Goal: Transaction & Acquisition: Purchase product/service

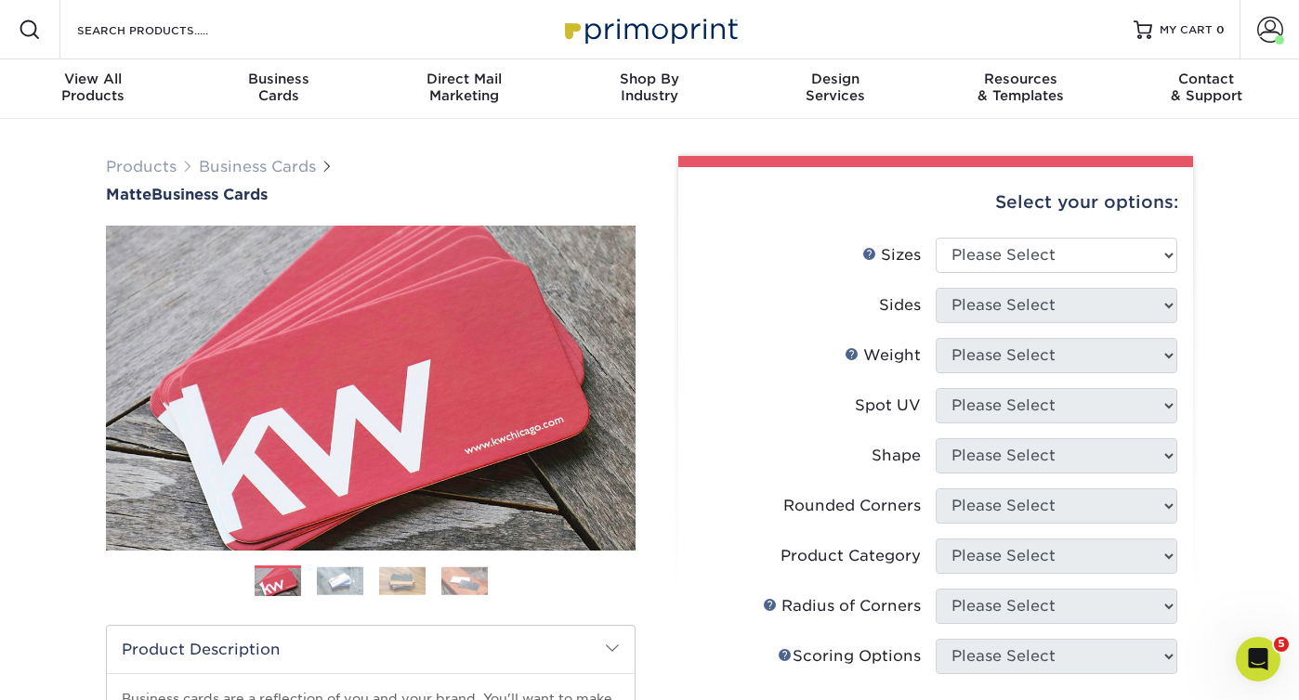
select select "2.00x3.50"
click at [935, 238] on select "Please Select 1.5" x 3.5" - Mini 1.75" x 3.5" - Mini 2" x 2" - Square 2" x 3" -…" at bounding box center [1056, 255] width 242 height 35
click at [984, 294] on select "Please Select Print Both Sides Print Front Only" at bounding box center [1056, 305] width 242 height 35
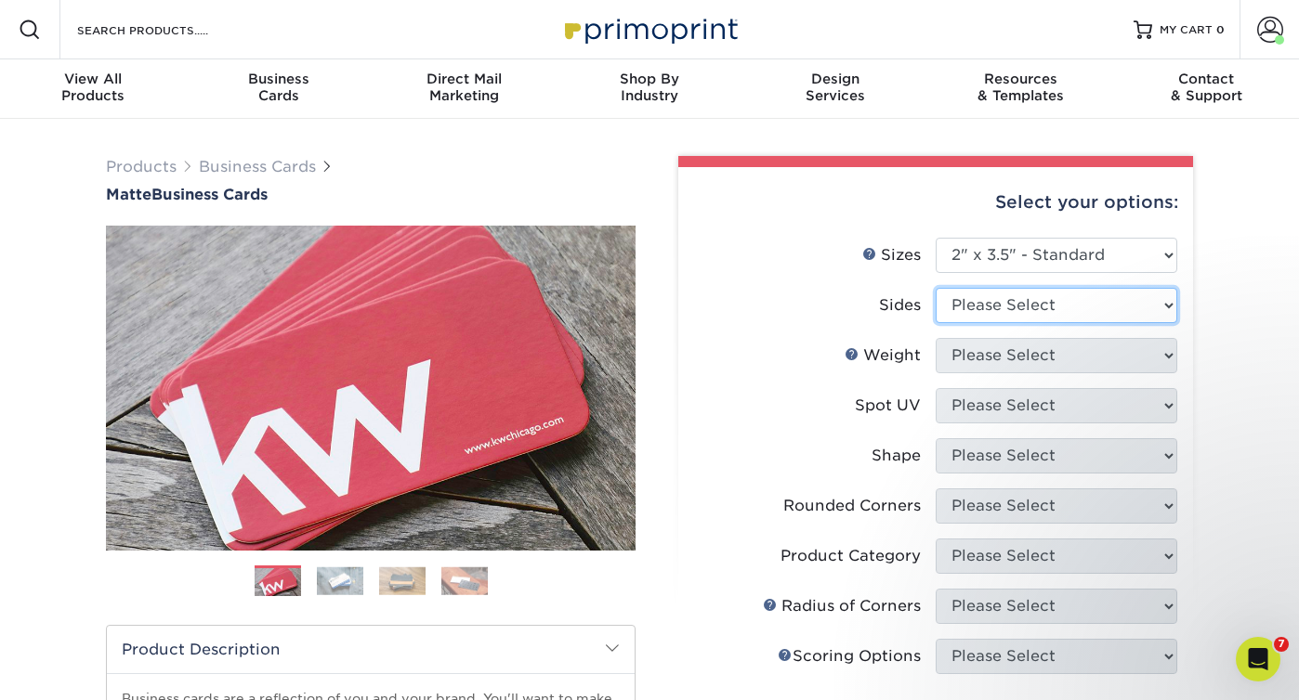
select select "13abbda7-1d64-4f25-8bb2-c179b224825d"
click at [935, 288] on select "Please Select Print Both Sides Print Front Only" at bounding box center [1056, 305] width 242 height 35
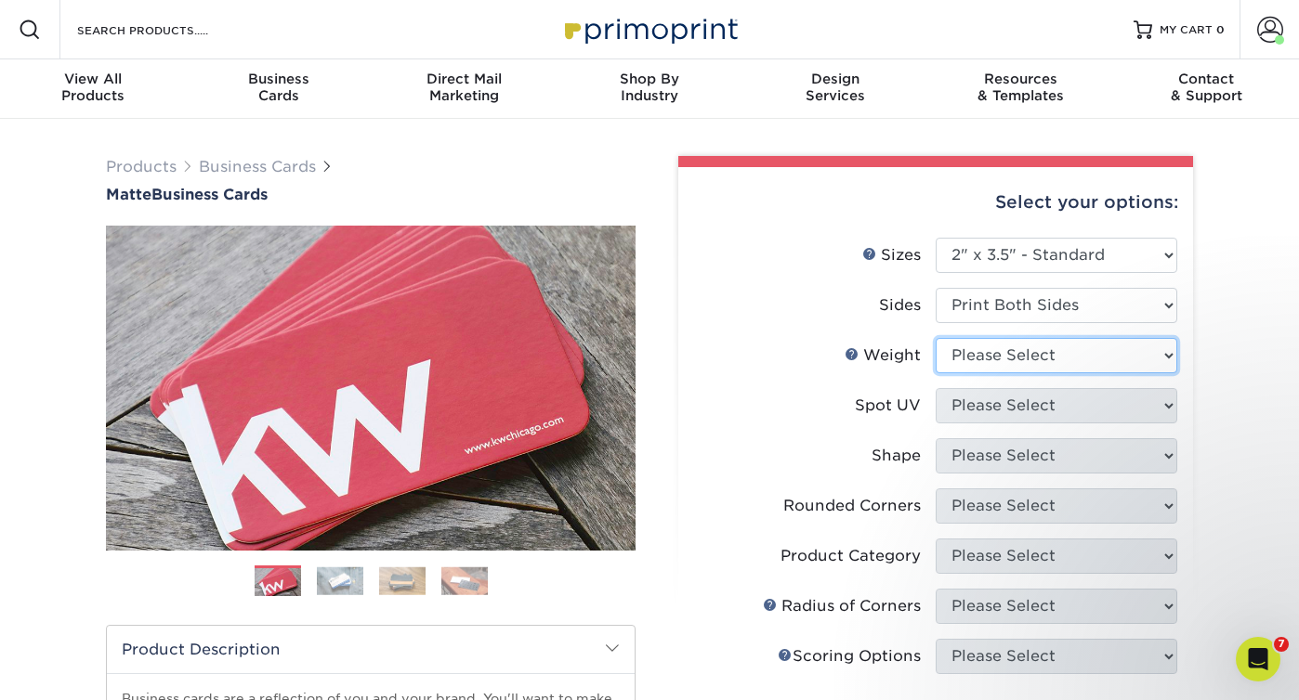
click at [961, 353] on select "Please Select 16PT 14PT" at bounding box center [1056, 355] width 242 height 35
select select "16PT"
click at [935, 338] on select "Please Select 16PT 14PT" at bounding box center [1056, 355] width 242 height 35
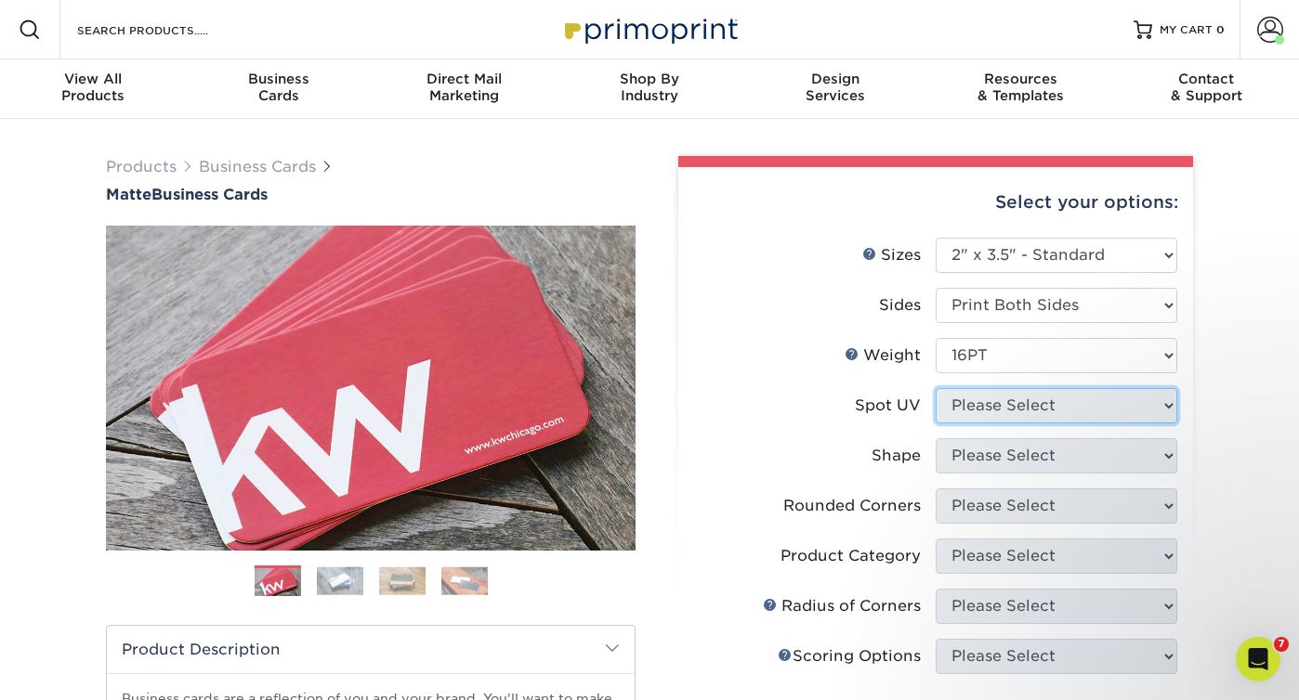
click at [957, 401] on select "Please Select No Spot UV Front and Back (Both Sides) Front Only Back Only" at bounding box center [1056, 405] width 242 height 35
select select "3"
click at [935, 388] on select "Please Select No Spot UV Front and Back (Both Sides) Front Only Back Only" at bounding box center [1056, 405] width 242 height 35
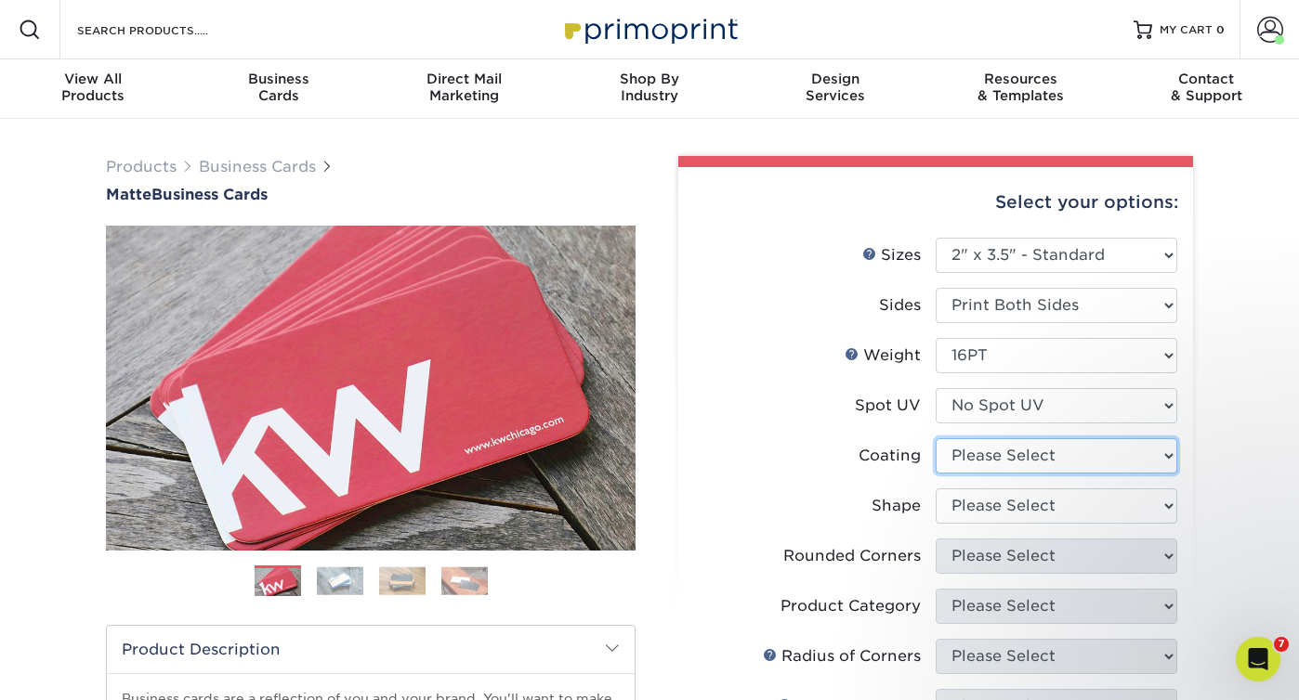
click at [958, 460] on select at bounding box center [1056, 455] width 242 height 35
select select "121bb7b5-3b4d-429f-bd8d-bbf80e953313"
click at [935, 438] on select at bounding box center [1056, 455] width 242 height 35
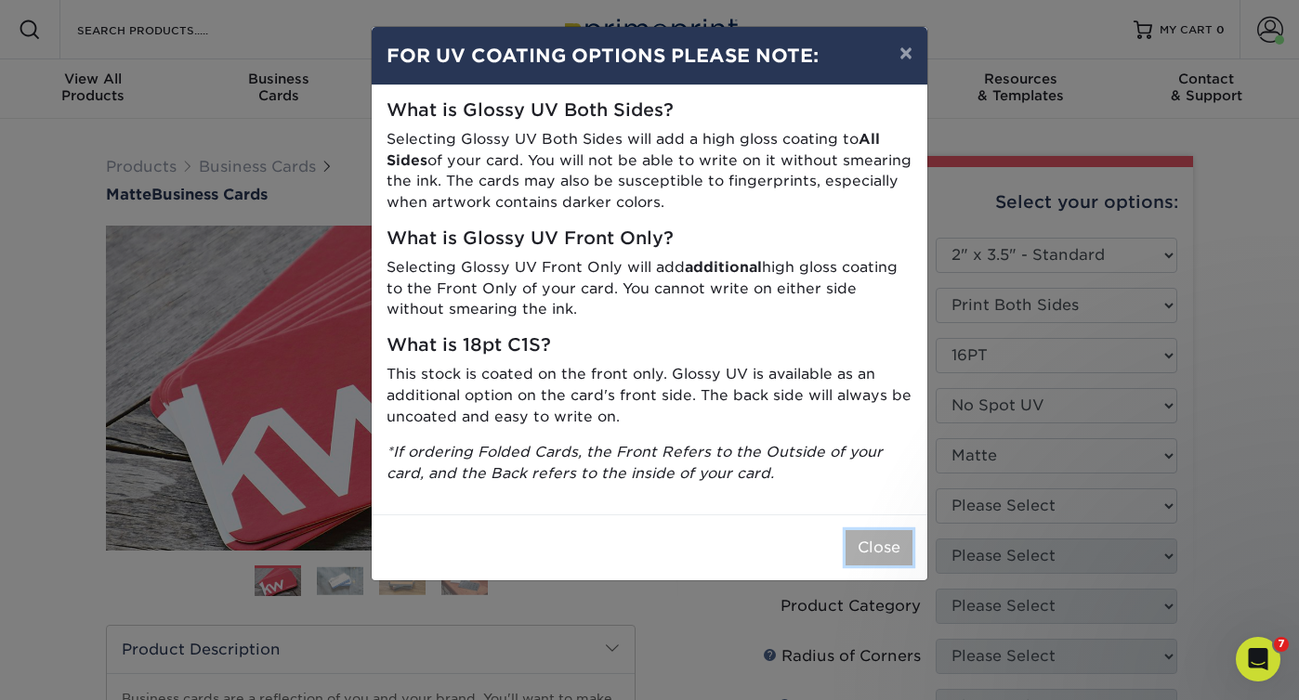
click at [859, 558] on button "Close" at bounding box center [878, 547] width 67 height 35
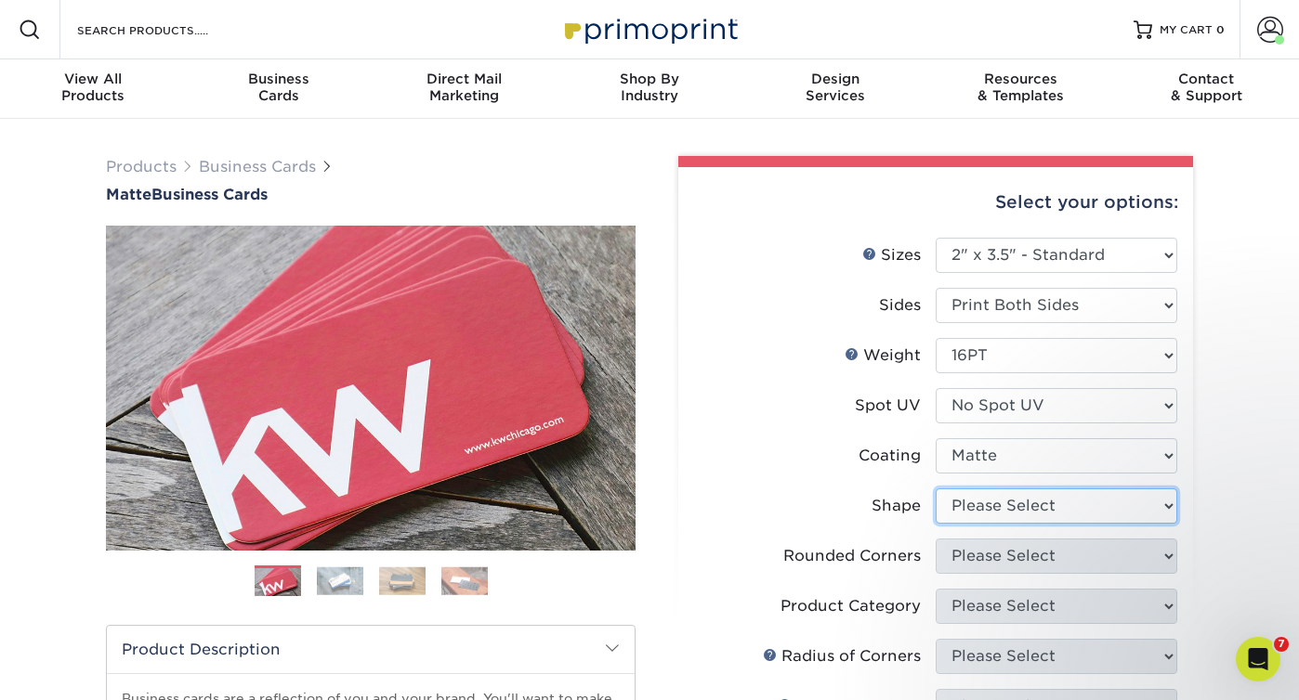
click at [995, 509] on select "Please Select Standard Oval" at bounding box center [1056, 506] width 242 height 35
select select "standard"
click at [935, 489] on select "Please Select Standard Oval" at bounding box center [1056, 506] width 242 height 35
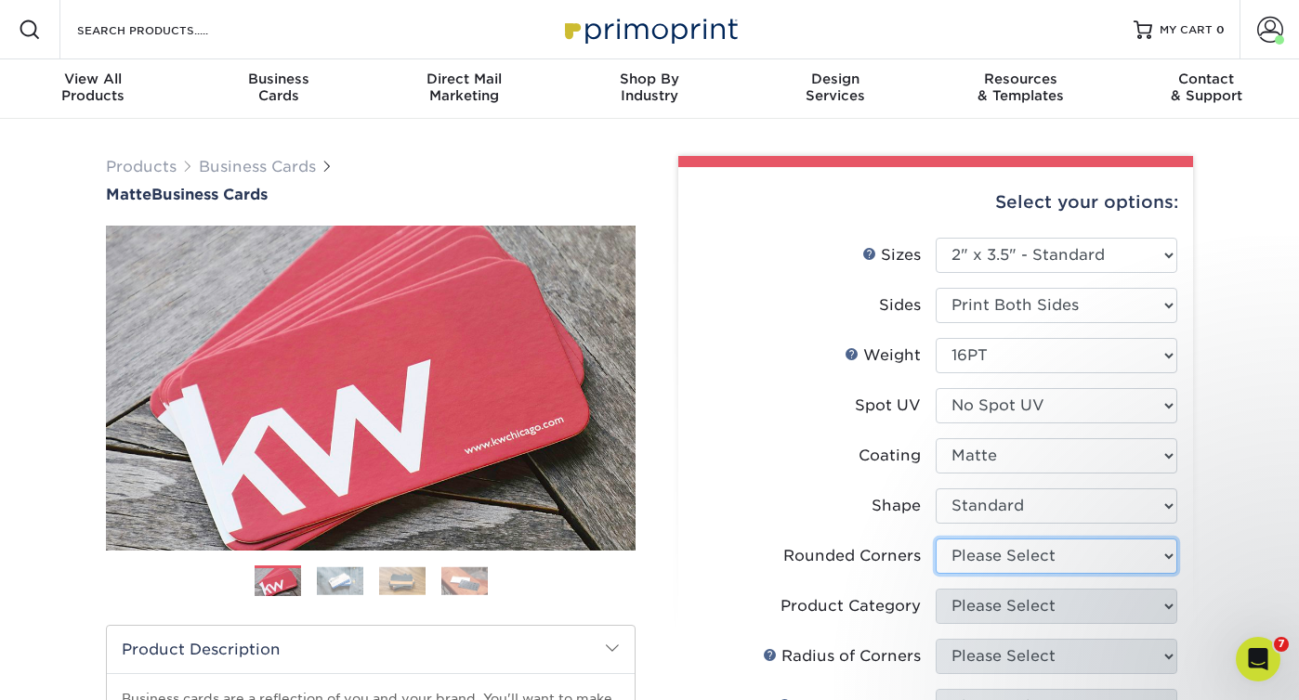
click at [980, 557] on select "Please Select Yes - Round 2 Corners Yes - Round 4 Corners No" at bounding box center [1056, 556] width 242 height 35
select select "0"
click at [935, 539] on select "Please Select Yes - Round 2 Corners Yes - Round 4 Corners No" at bounding box center [1056, 556] width 242 height 35
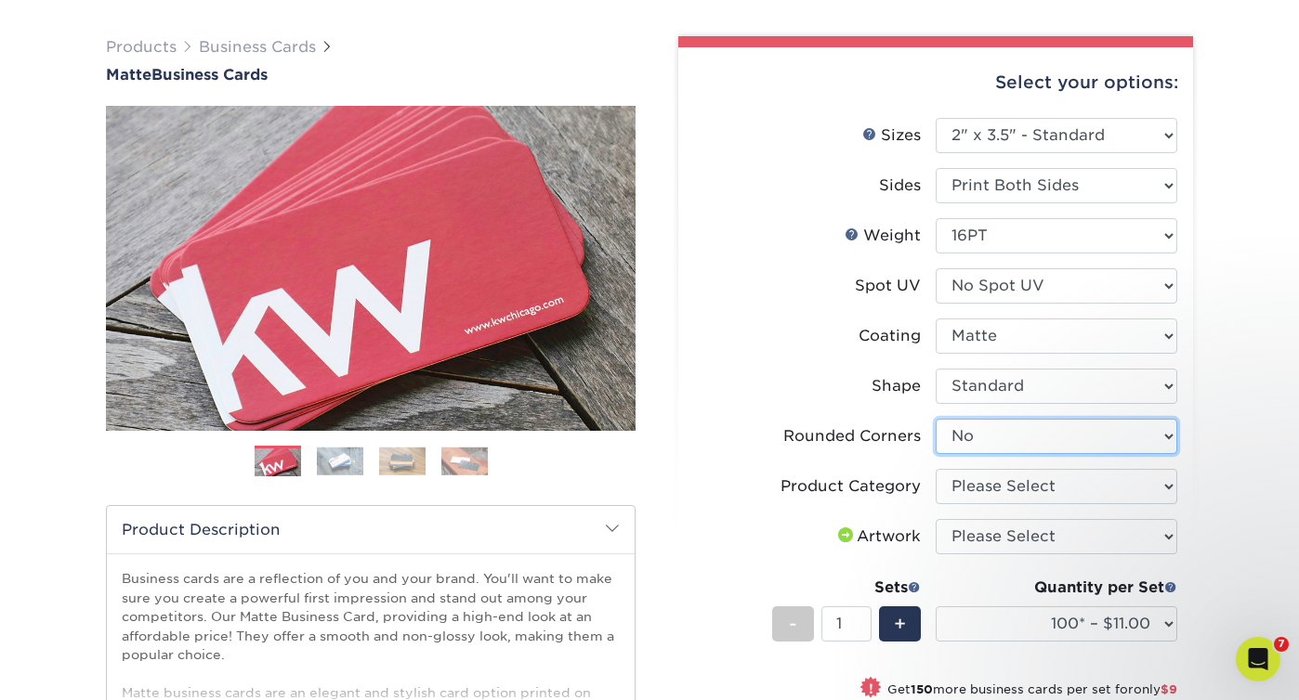
scroll to position [136, 0]
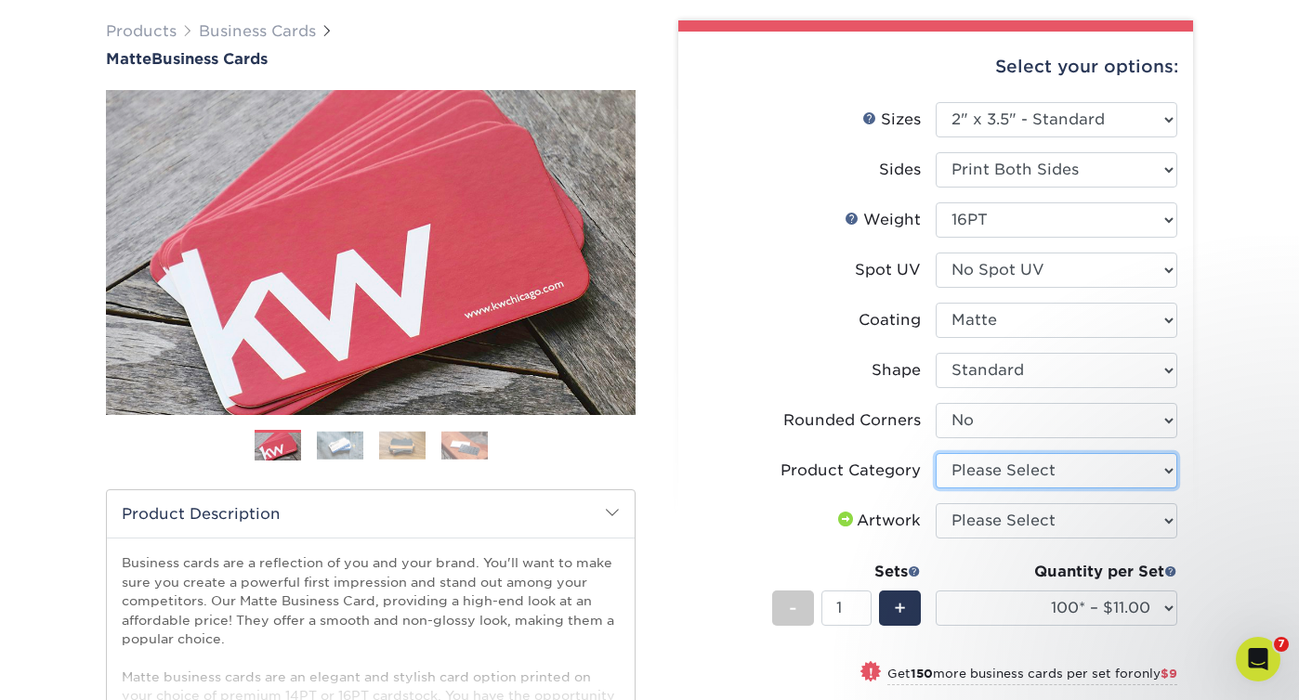
click at [1169, 474] on select "Please Select Business Cards" at bounding box center [1056, 470] width 242 height 35
select select "3b5148f1-0588-4f88-a218-97bcfdce65c1"
click at [935, 453] on select "Please Select Business Cards" at bounding box center [1056, 470] width 242 height 35
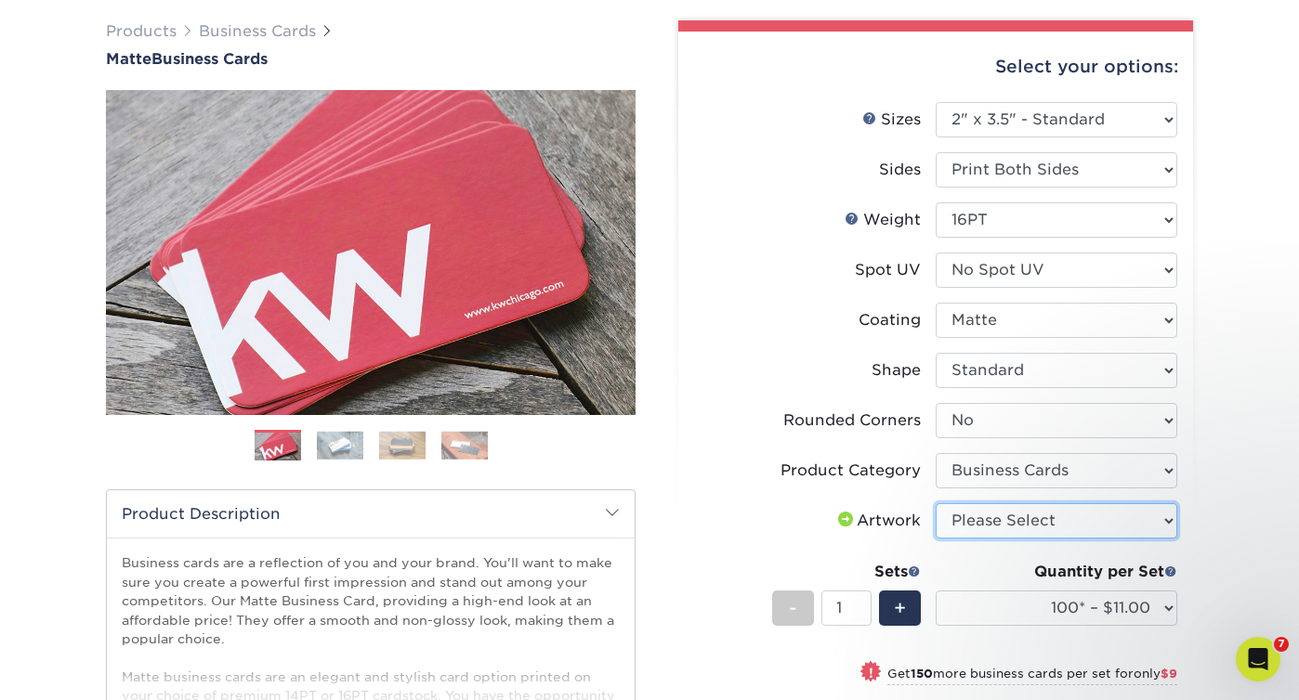
click at [1106, 522] on select "Please Select I will upload files I need a design - $100" at bounding box center [1056, 521] width 242 height 35
select select "upload"
click at [935, 504] on select "Please Select I will upload files I need a design - $100" at bounding box center [1056, 521] width 242 height 35
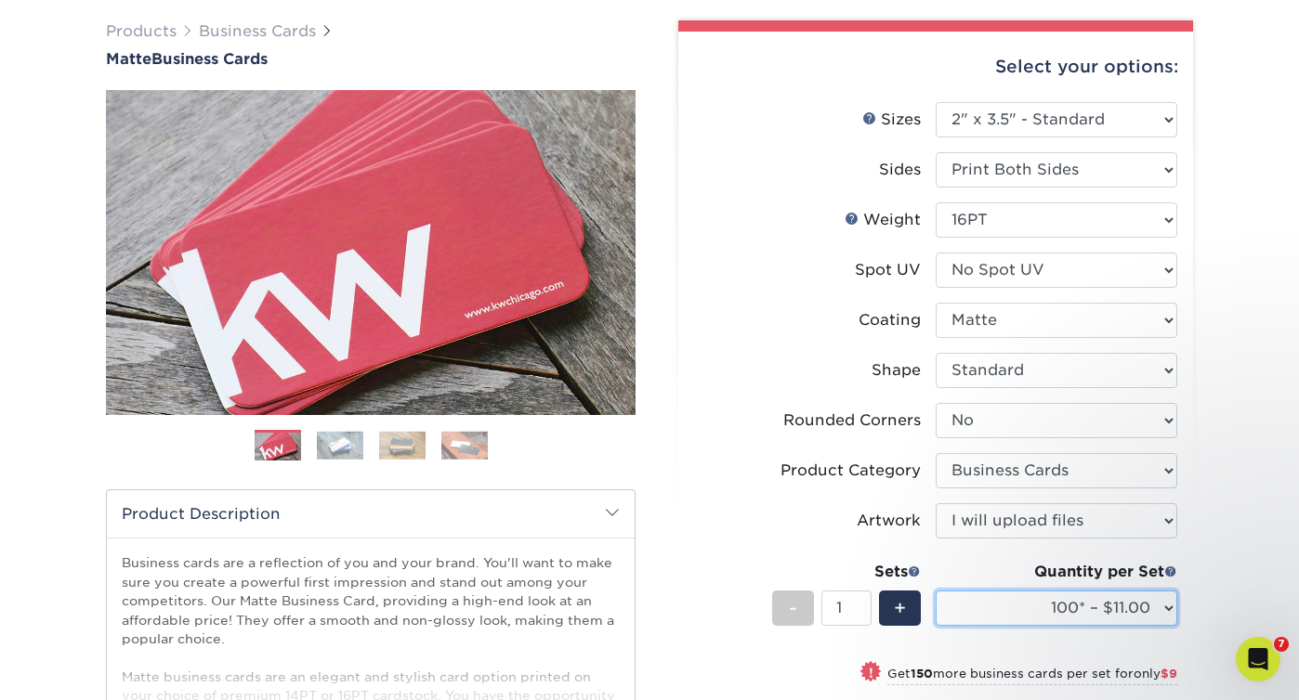
click at [1156, 613] on select "100* – $11.00 250* – $20.00 500 – $39.00 1000 – $49.00 2500 – $87.00 5000 – $16…" at bounding box center [1056, 608] width 242 height 35
select select "1000 – $49.00"
click at [935, 591] on select "100* – $11.00 250* – $20.00 500 – $39.00 1000 – $49.00 2500 – $87.00 5000 – $16…" at bounding box center [1056, 608] width 242 height 35
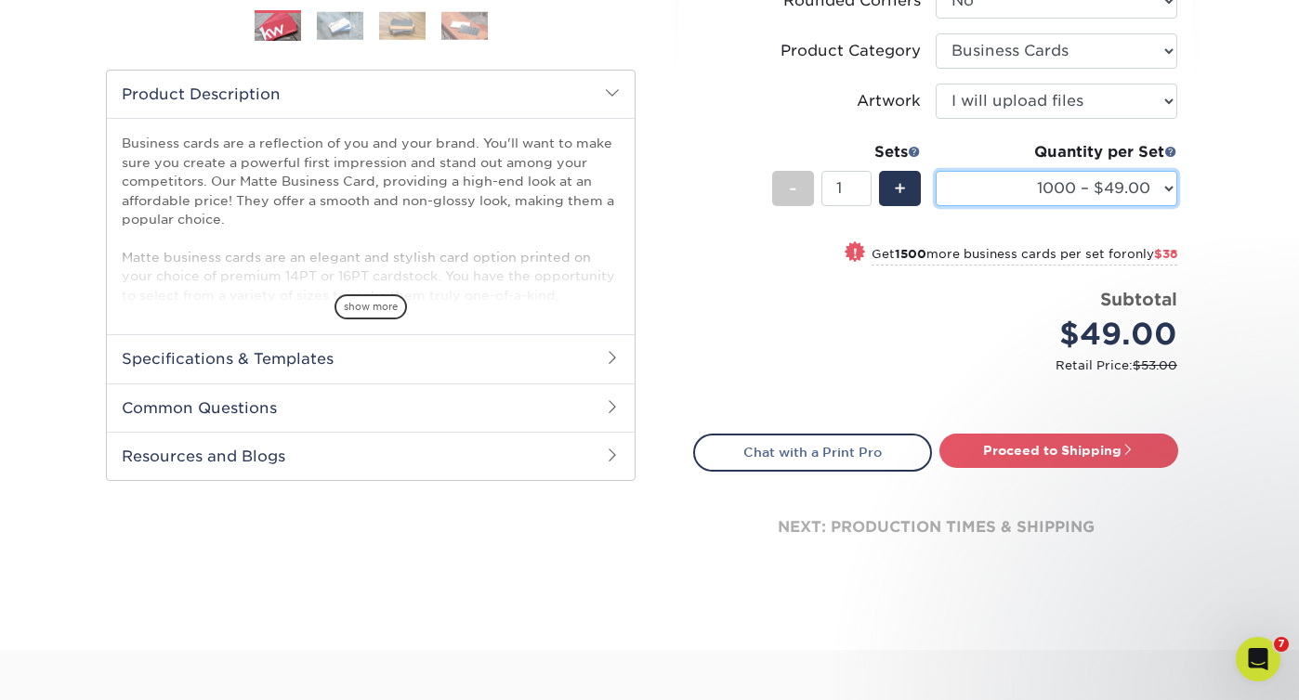
scroll to position [559, 0]
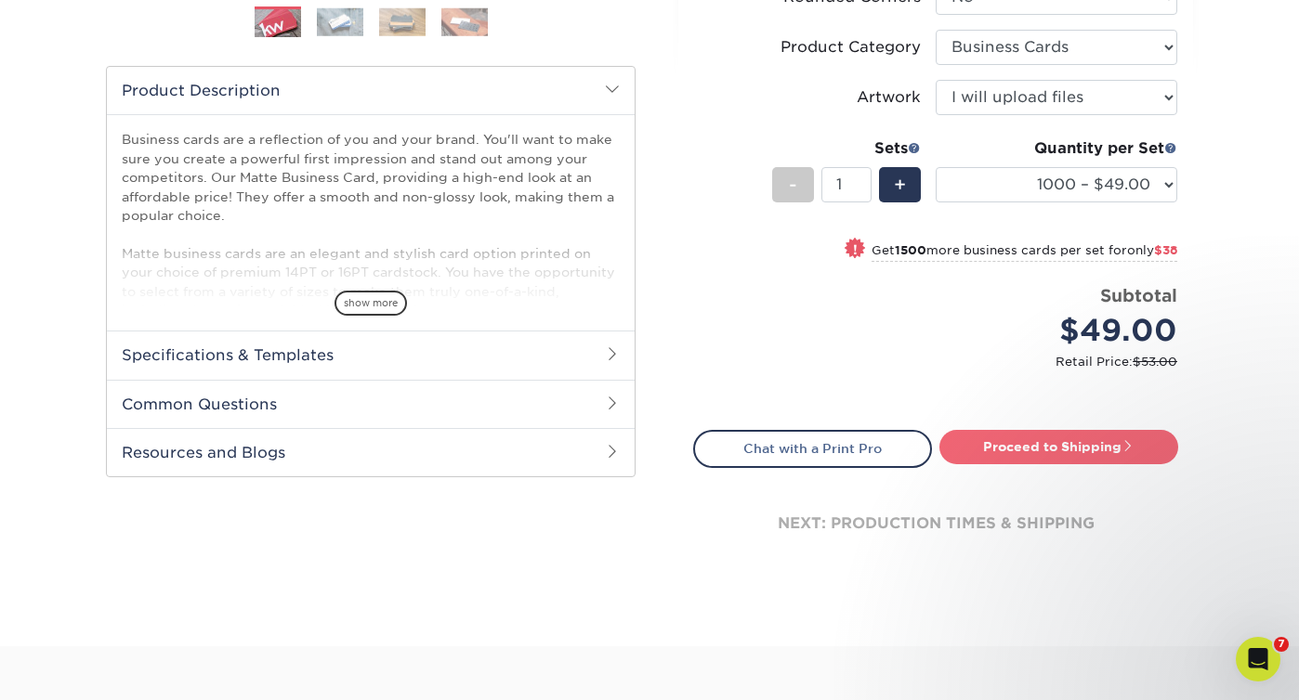
click at [1009, 450] on link "Proceed to Shipping" at bounding box center [1058, 446] width 239 height 33
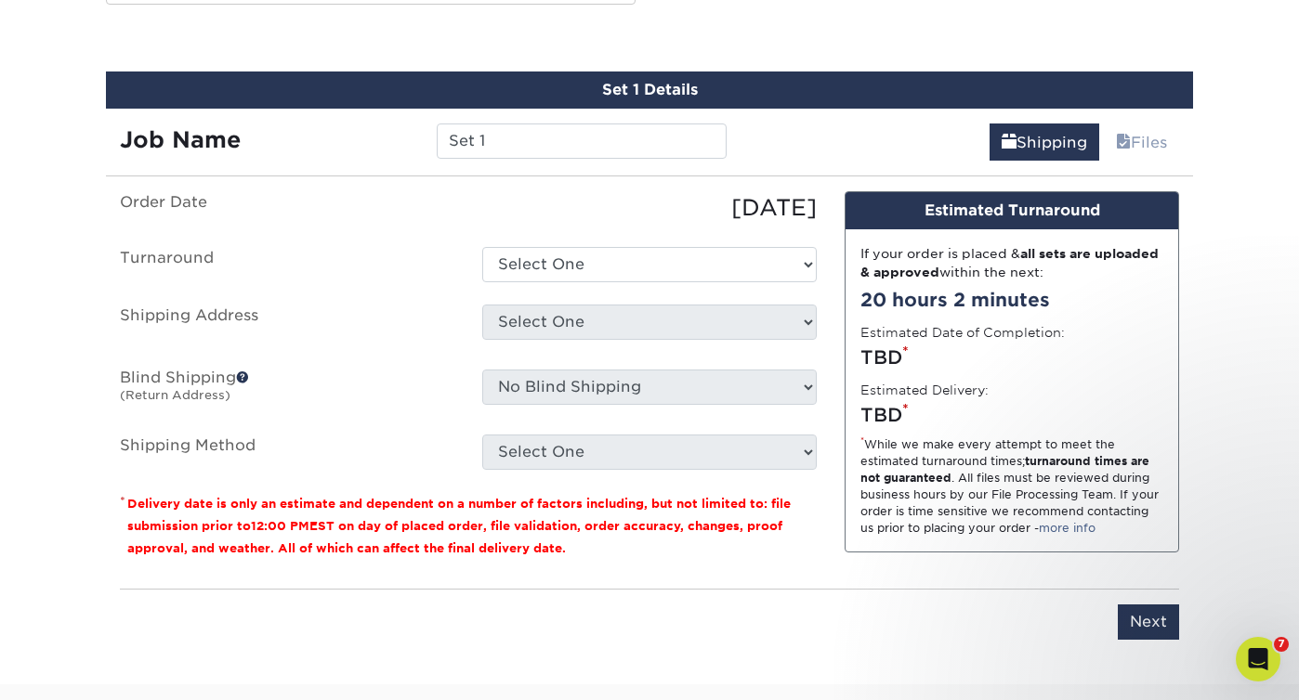
scroll to position [1040, 0]
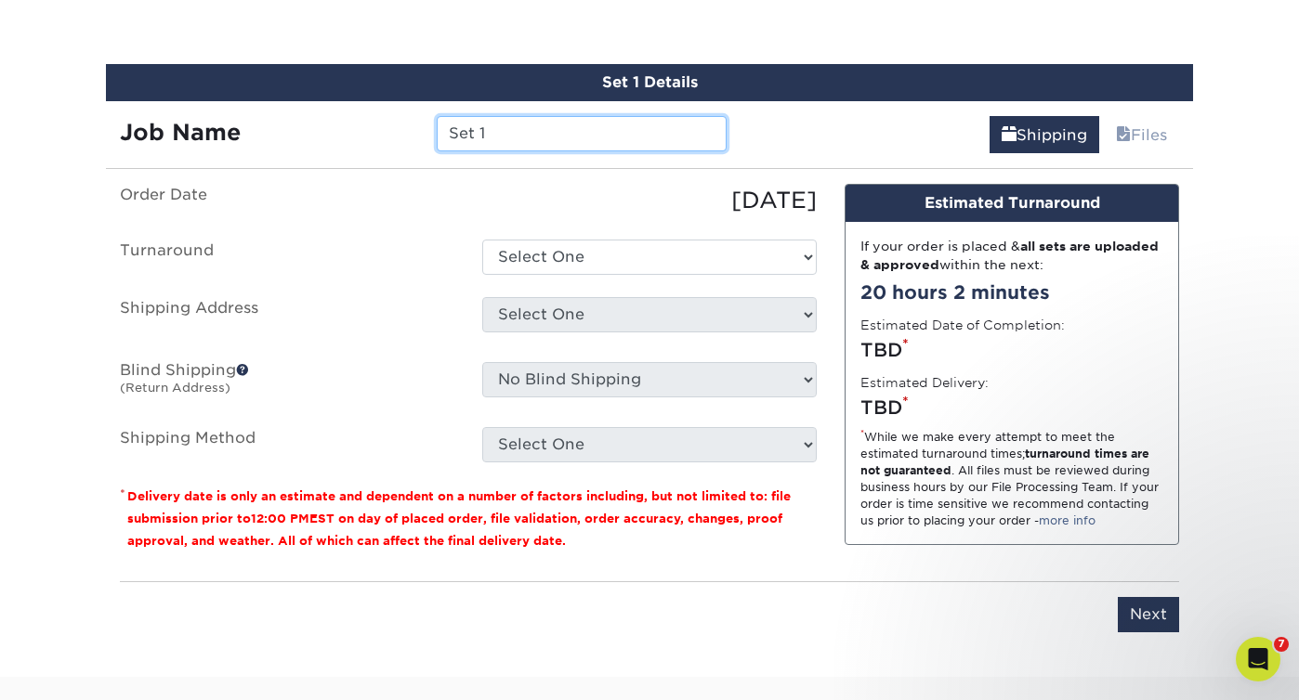
click at [556, 135] on input "Set 1" at bounding box center [581, 133] width 289 height 35
click at [555, 135] on input "Set 1" at bounding box center [581, 133] width 289 height 35
type input "Melyssa Stephenson 1000 qty"
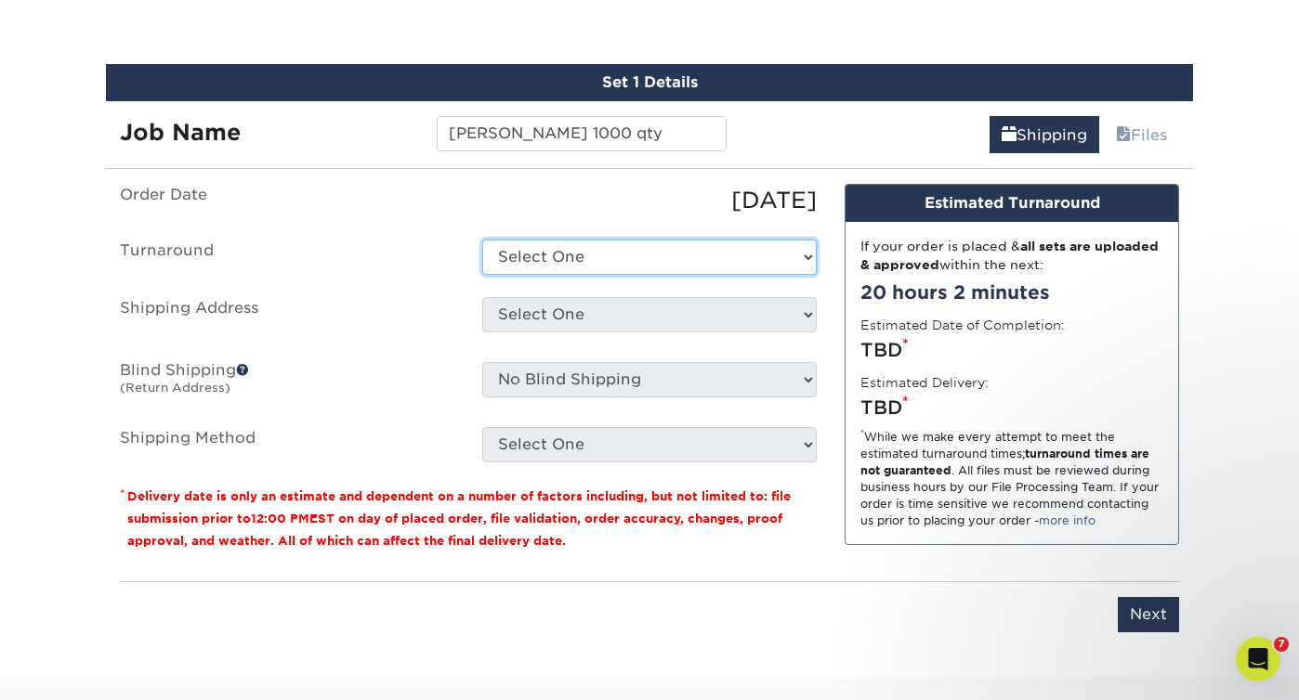
click at [642, 256] on select "Select One 2-4 Business Days 2 Day Next Business Day" at bounding box center [649, 257] width 334 height 35
select select "2167d3a5-02fc-4384-86ce-e339e30b5e03"
click at [482, 240] on select "Select One 2-4 Business Days 2 Day Next Business Day" at bounding box center [649, 257] width 334 height 35
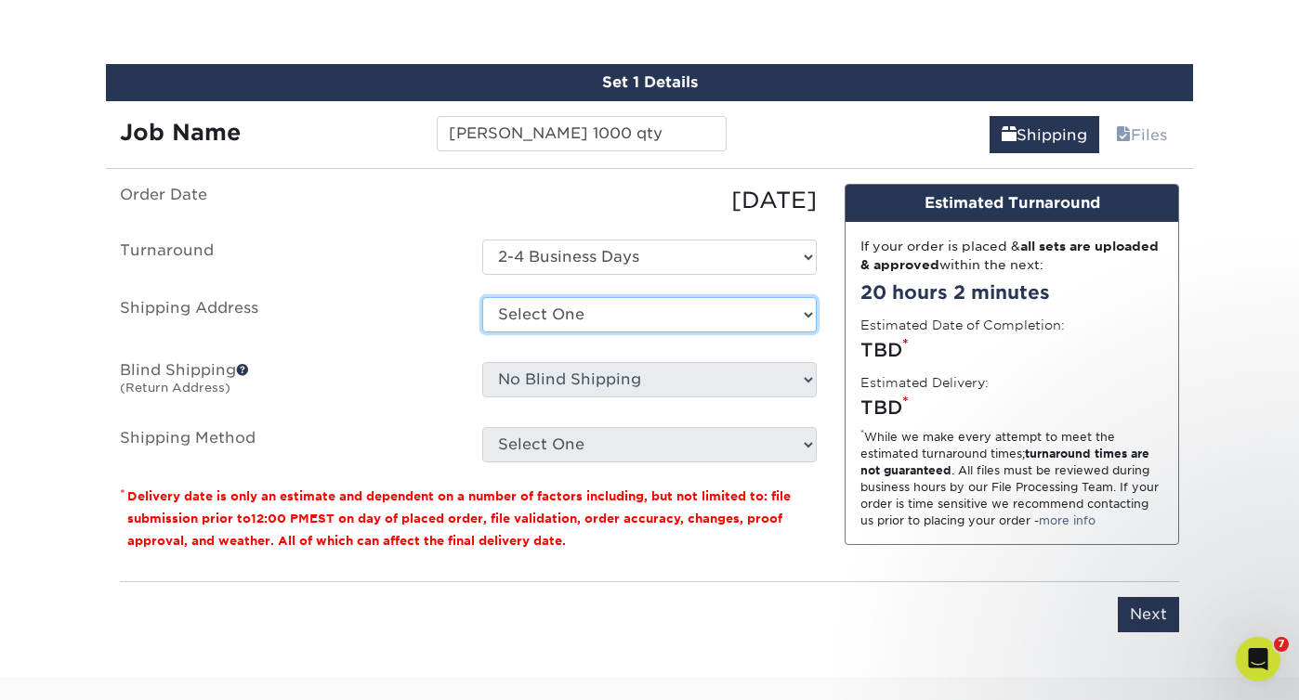
click at [589, 320] on select "Select One 89 Gage Blvd Andrea Angela Angela C21 C21-TC Q Home Loans Rachael Ho…" at bounding box center [649, 314] width 334 height 35
select select "46082"
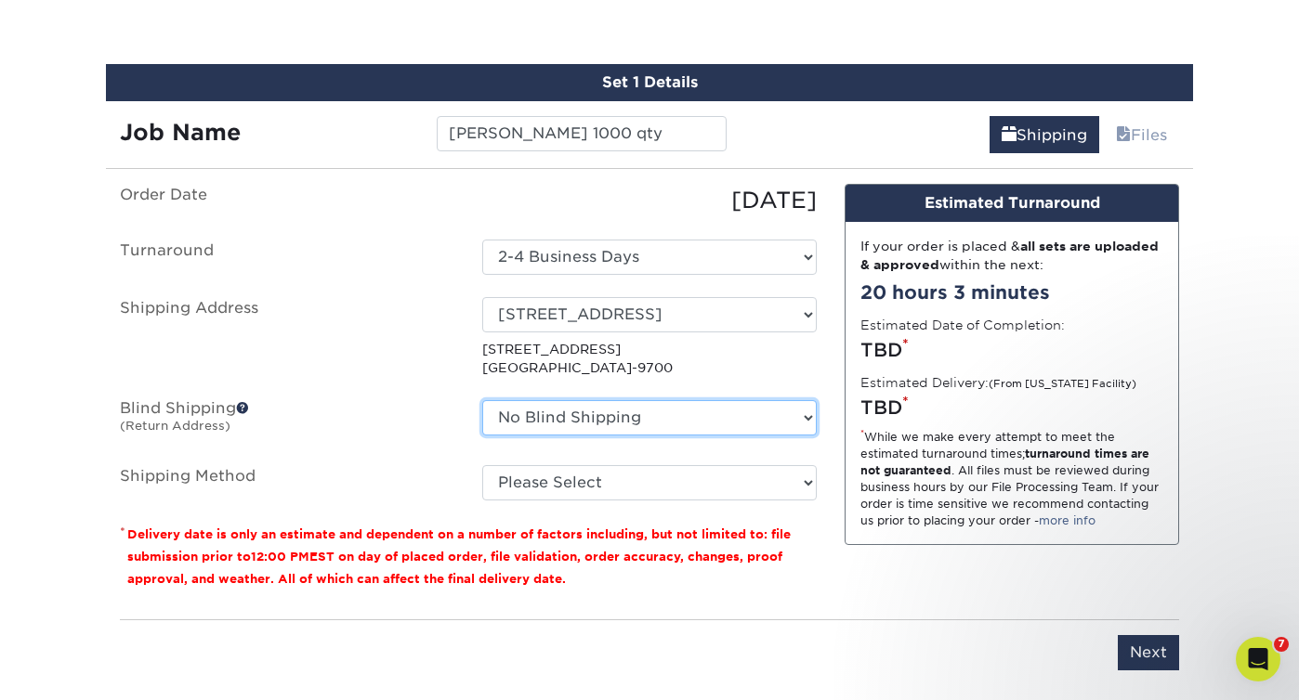
click at [804, 418] on select "No Blind Shipping 89 Gage Blvd Andrea Angela Angela C21 C21-TC Q Home Loans Rac…" at bounding box center [649, 417] width 334 height 35
select select "46082"
click at [482, 400] on select "No Blind Shipping 89 Gage Blvd Andrea Angela Angela C21 C21-TC Q Home Loans Rac…" at bounding box center [649, 417] width 334 height 35
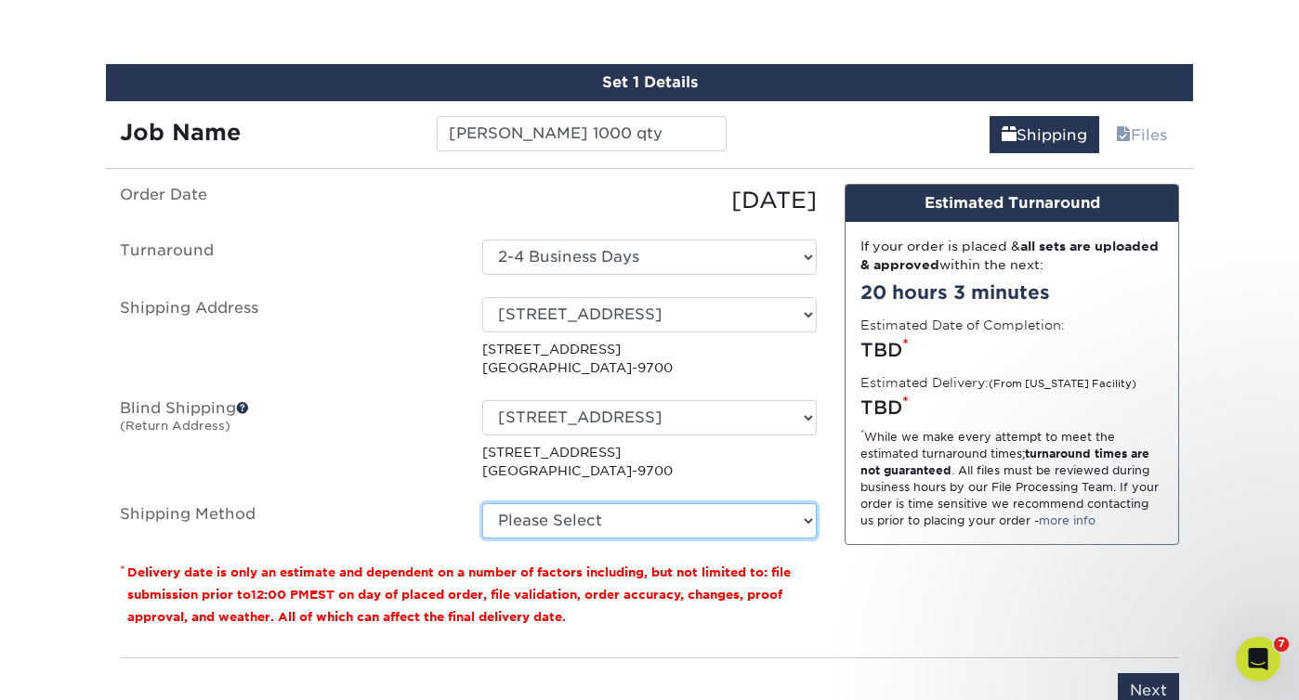
click at [634, 521] on select "Please Select Ground Shipping (+$8.96) 3 Day Shipping Service (+$15.60) 2 Day A…" at bounding box center [649, 521] width 334 height 35
select select "03"
click at [482, 504] on select "Please Select Ground Shipping (+$8.96) 3 Day Shipping Service (+$15.60) 2 Day A…" at bounding box center [649, 521] width 334 height 35
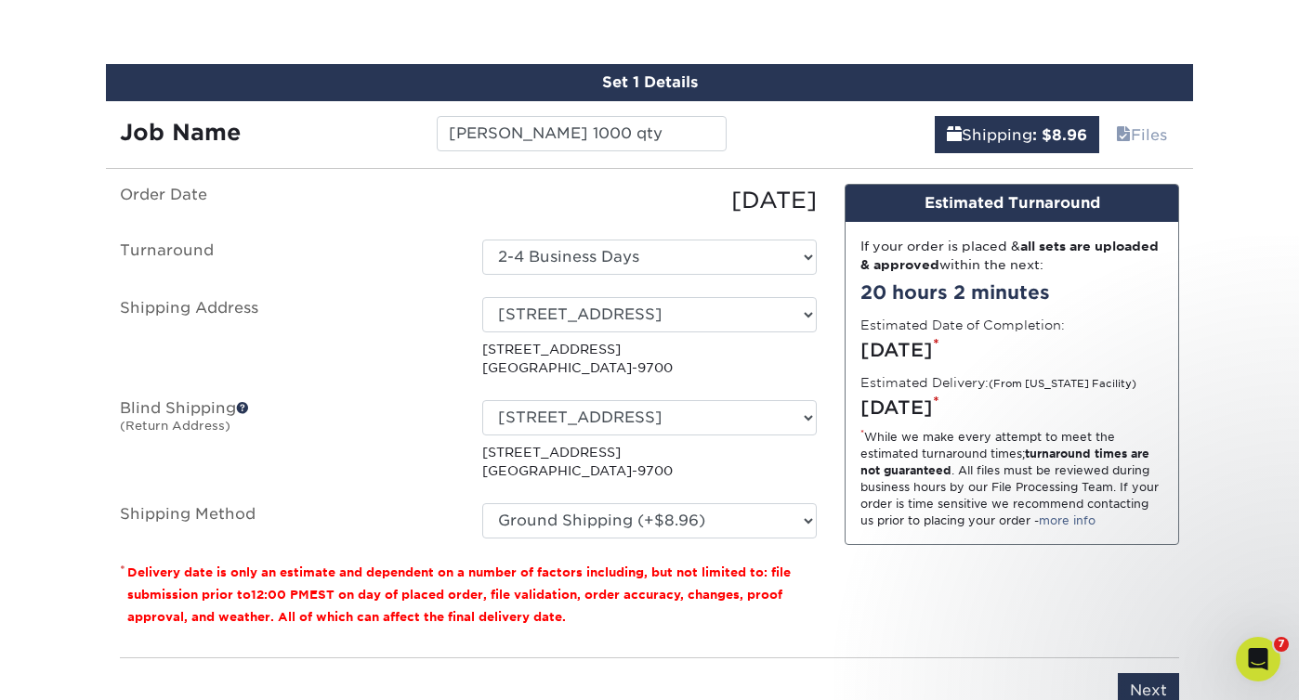
click at [928, 608] on div "Design Estimated Turnaround If your order is placed & all sets are uploaded & a…" at bounding box center [1012, 413] width 362 height 459
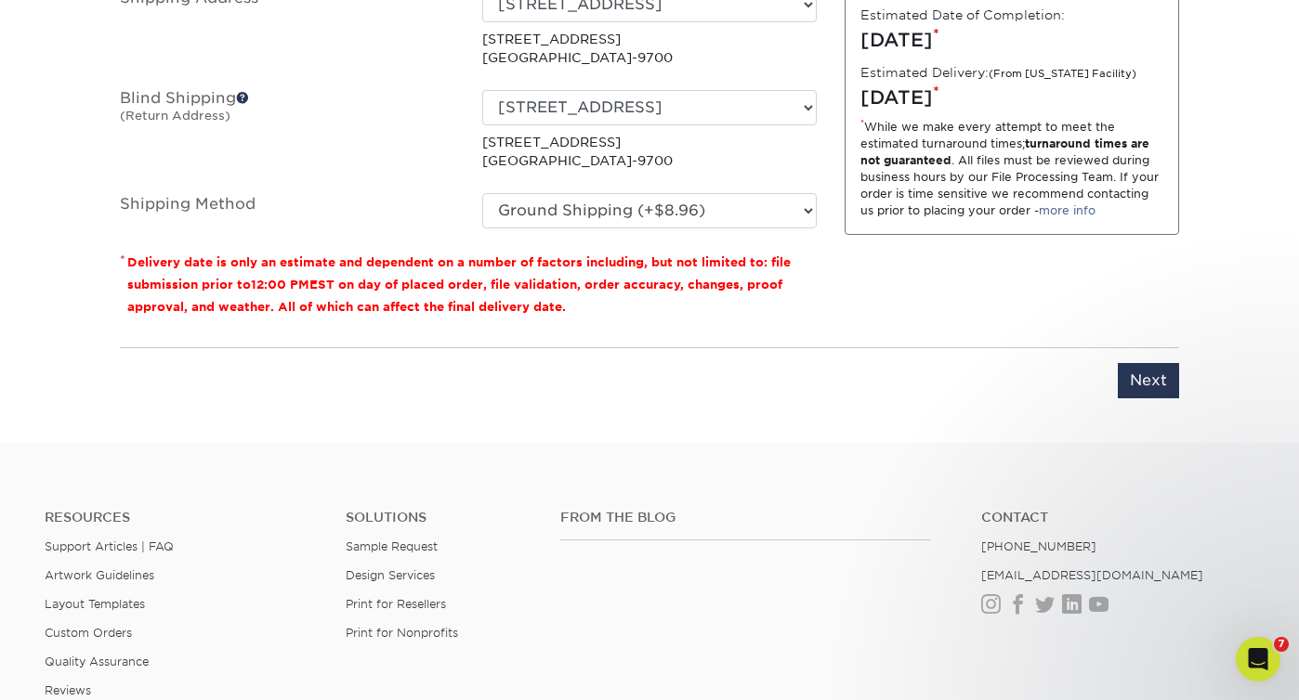
scroll to position [1353, 0]
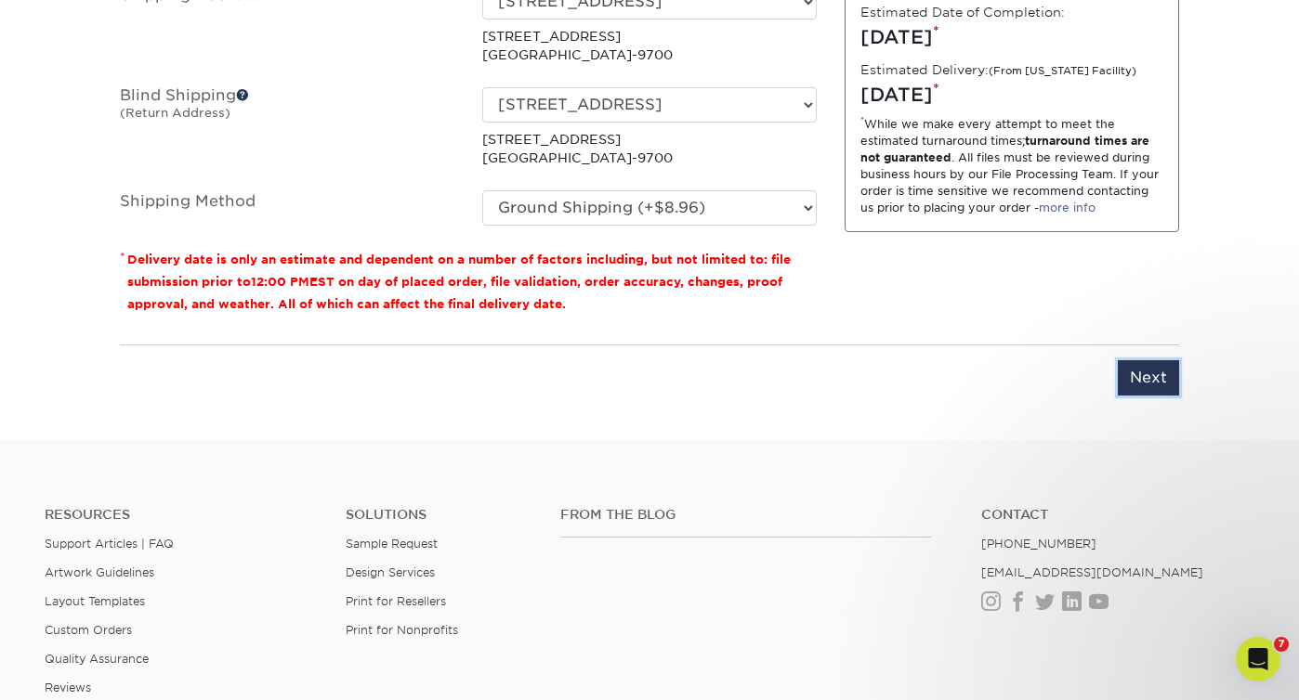
click at [1156, 375] on input "Next" at bounding box center [1148, 377] width 61 height 35
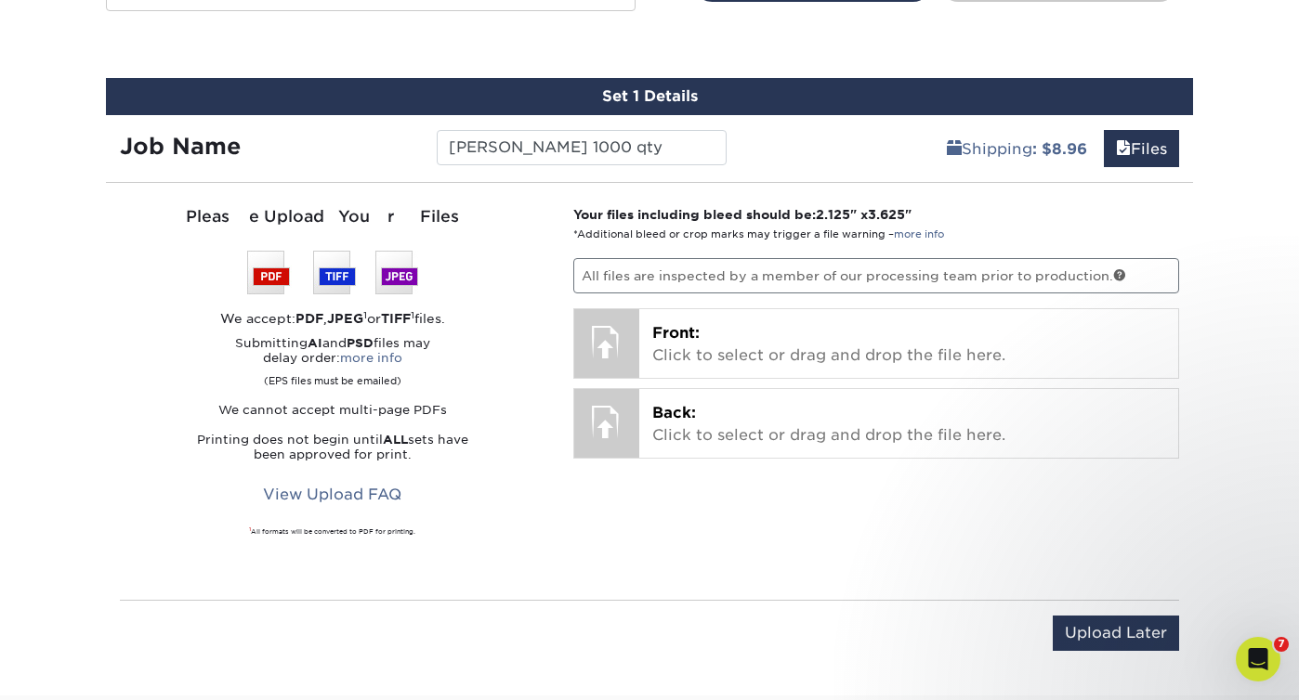
scroll to position [1024, 0]
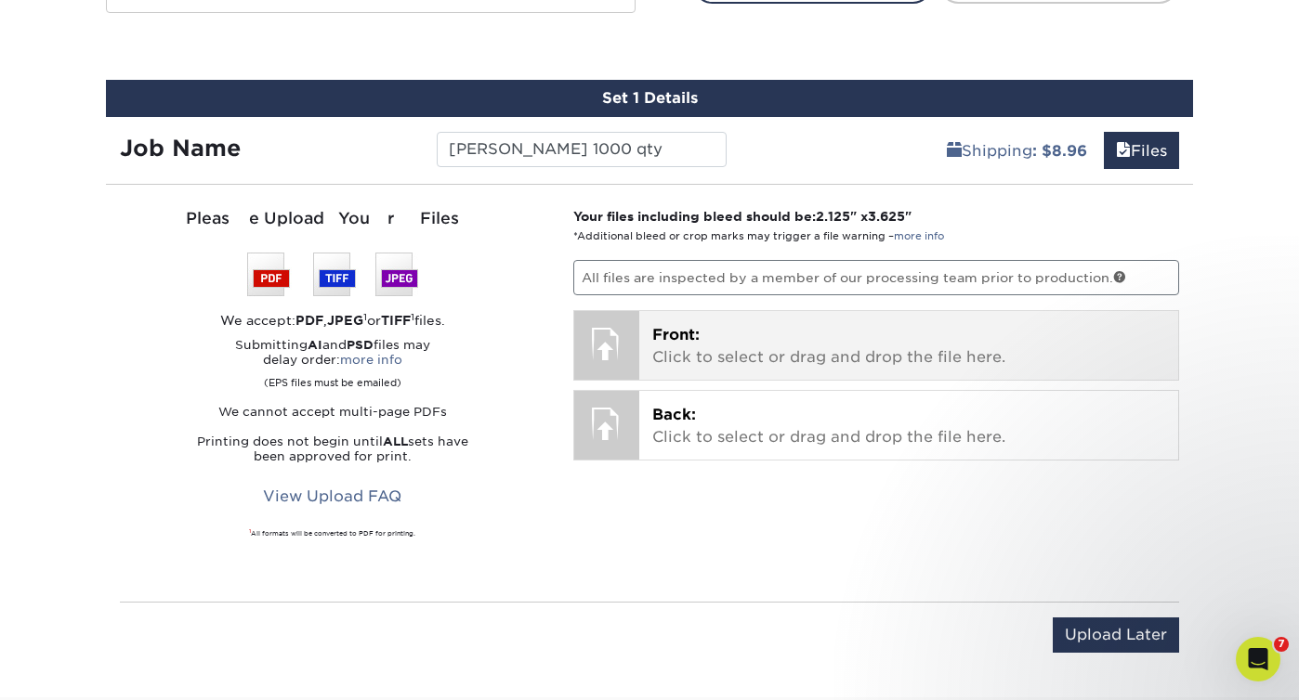
click at [803, 348] on p "Front: Click to select or drag and drop the file here." at bounding box center [909, 346] width 514 height 45
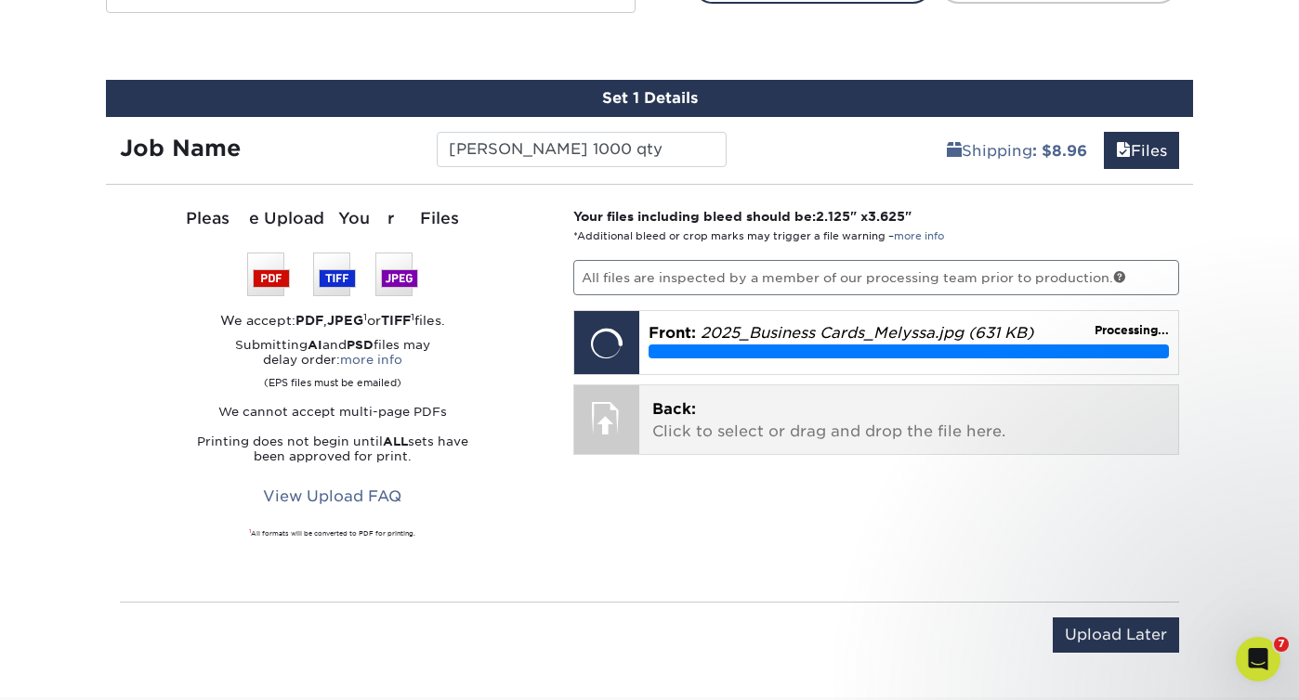
click at [815, 435] on p "Back: Click to select or drag and drop the file here." at bounding box center [909, 421] width 514 height 45
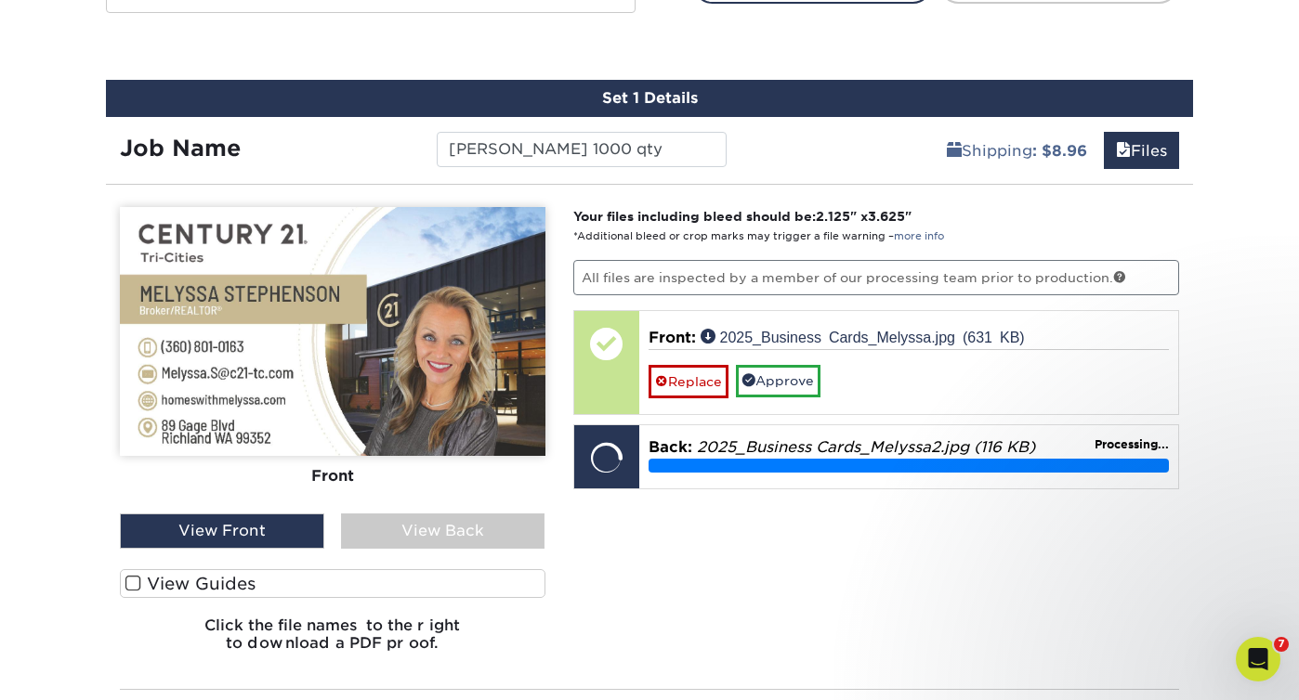
click at [403, 546] on div "View Back" at bounding box center [443, 531] width 204 height 35
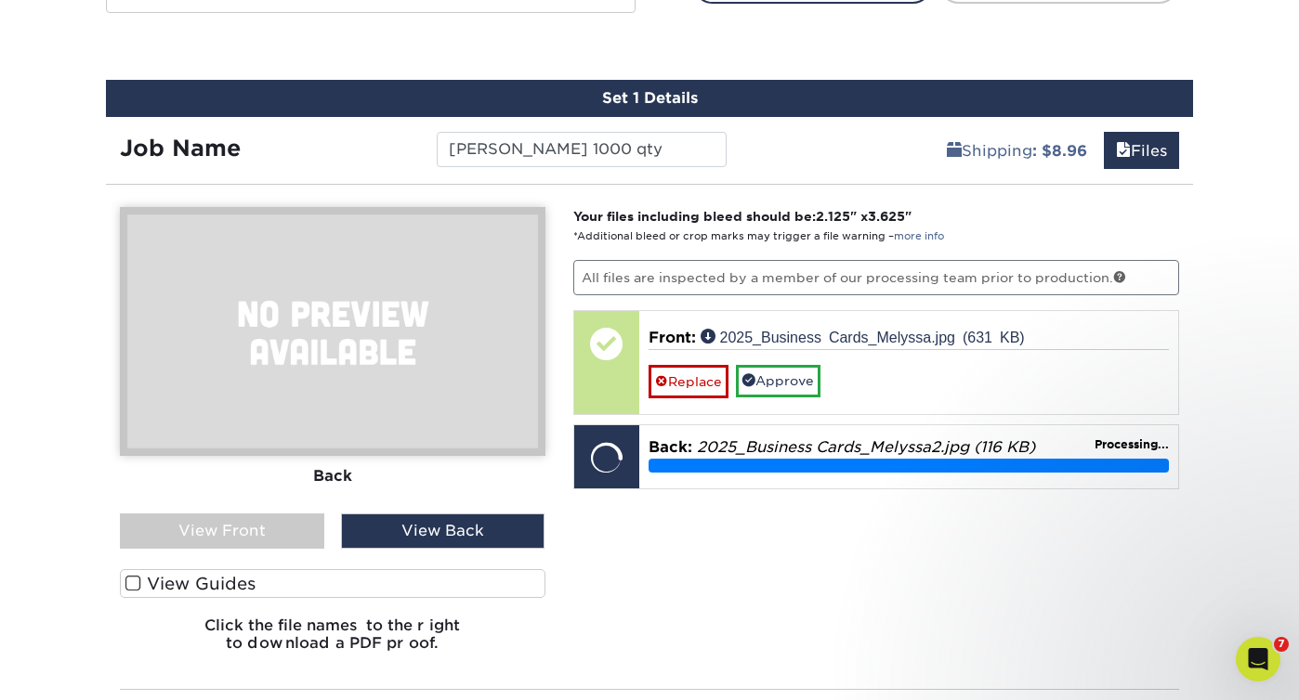
click at [185, 538] on div "View Front" at bounding box center [222, 531] width 204 height 35
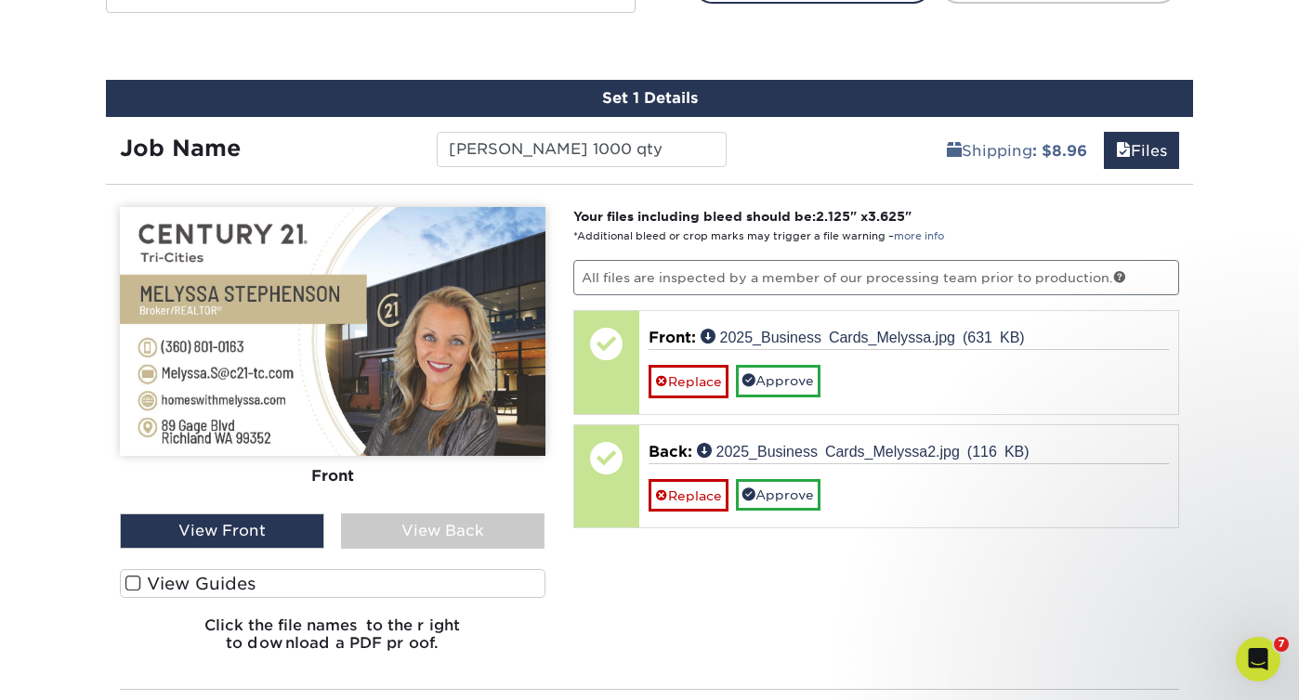
click at [374, 534] on div "View Back" at bounding box center [443, 531] width 204 height 35
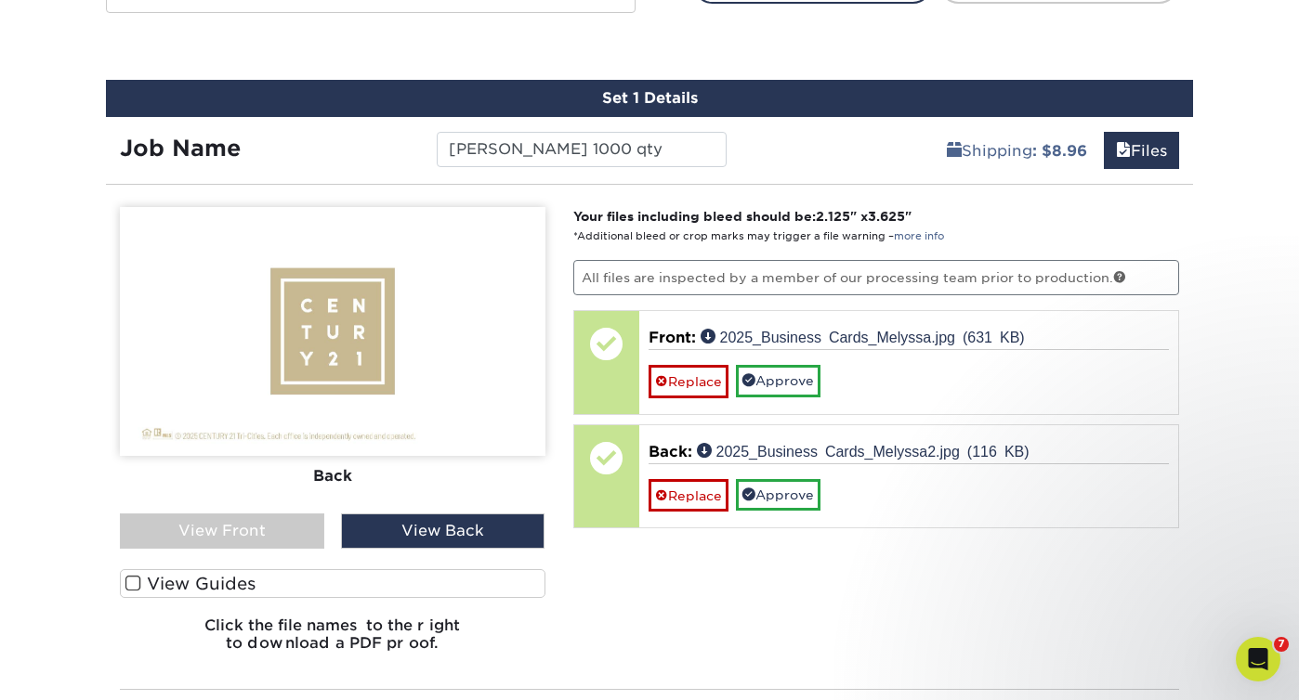
click at [216, 537] on div "View Front" at bounding box center [222, 531] width 204 height 35
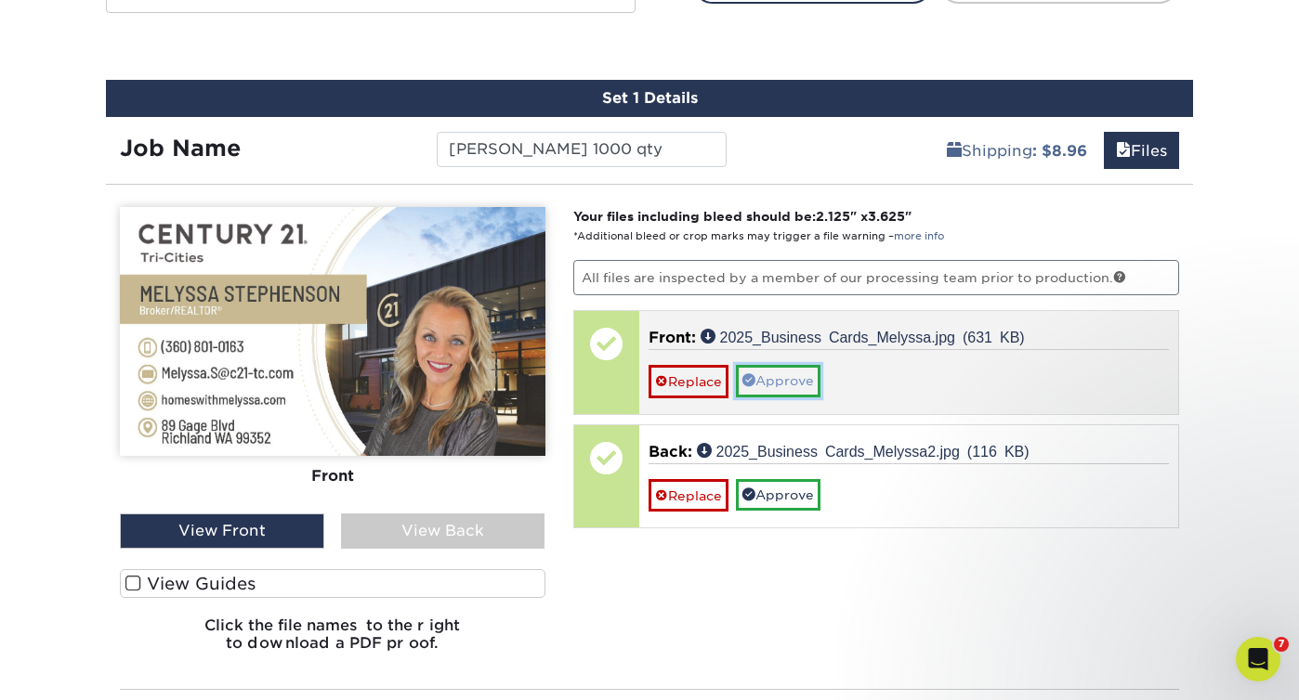
click at [808, 386] on link "Approve" at bounding box center [778, 381] width 85 height 32
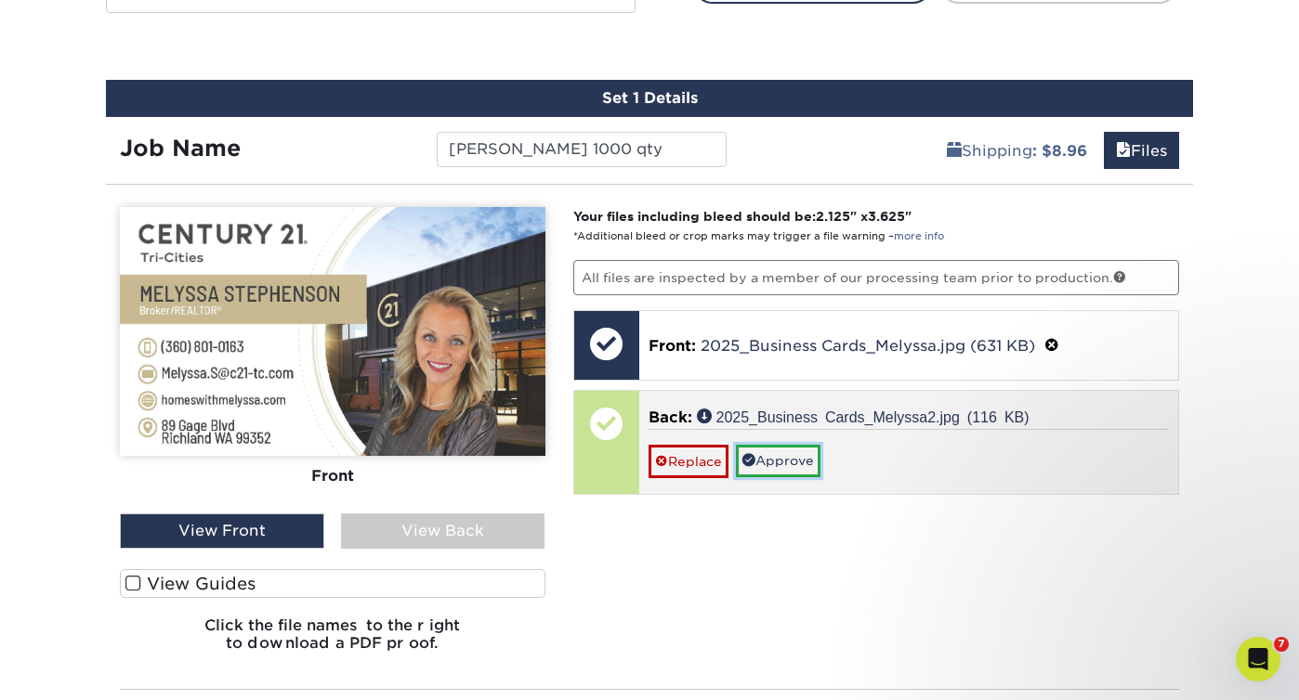
click at [787, 456] on link "Approve" at bounding box center [778, 461] width 85 height 32
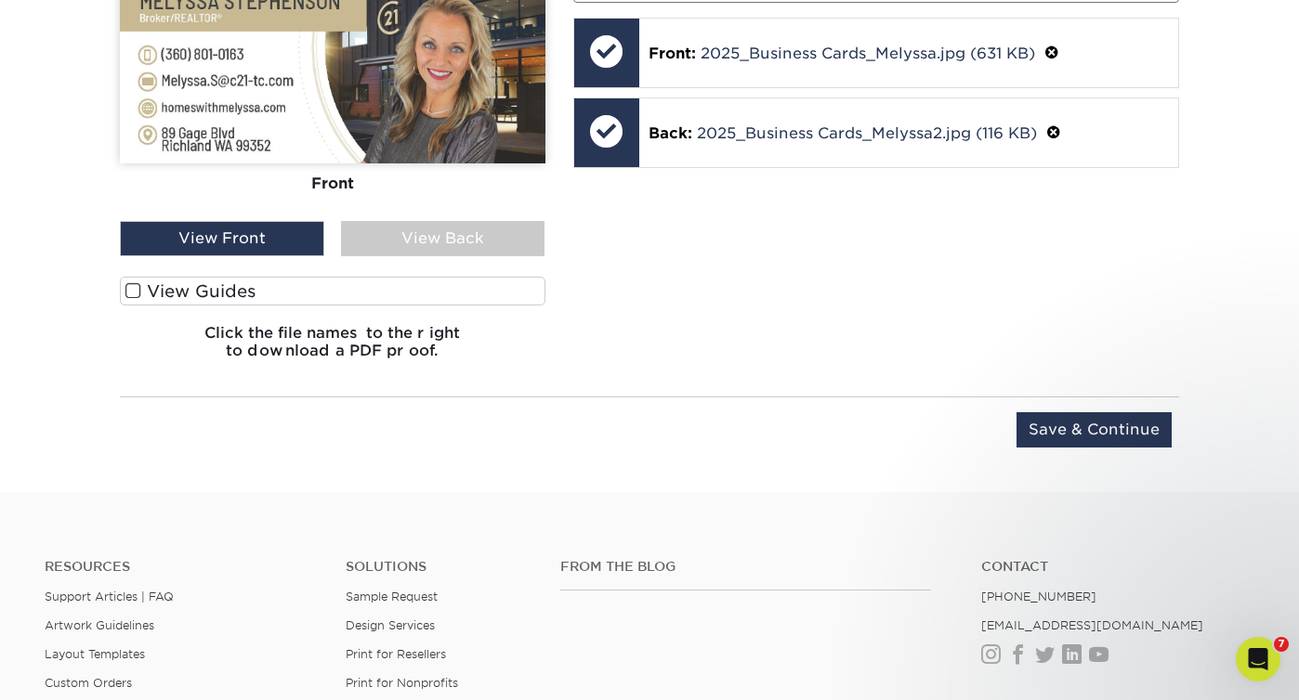
scroll to position [1324, 0]
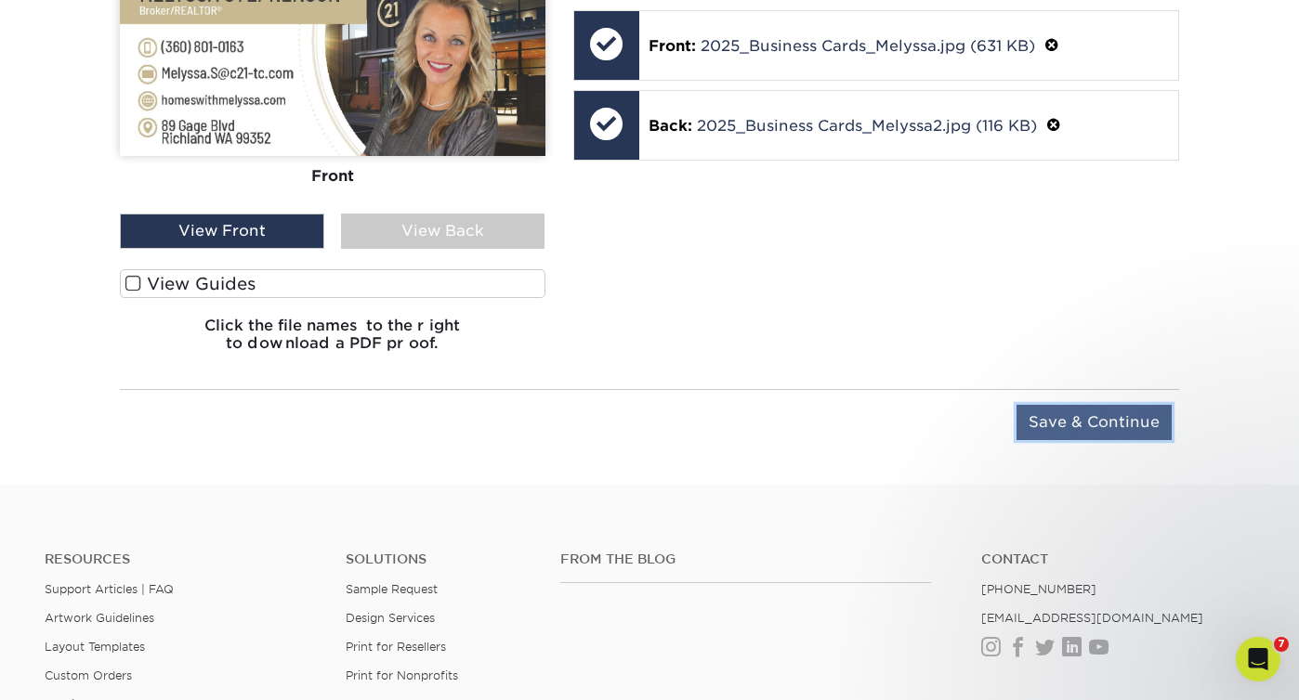
click at [1059, 421] on input "Save & Continue" at bounding box center [1093, 422] width 155 height 35
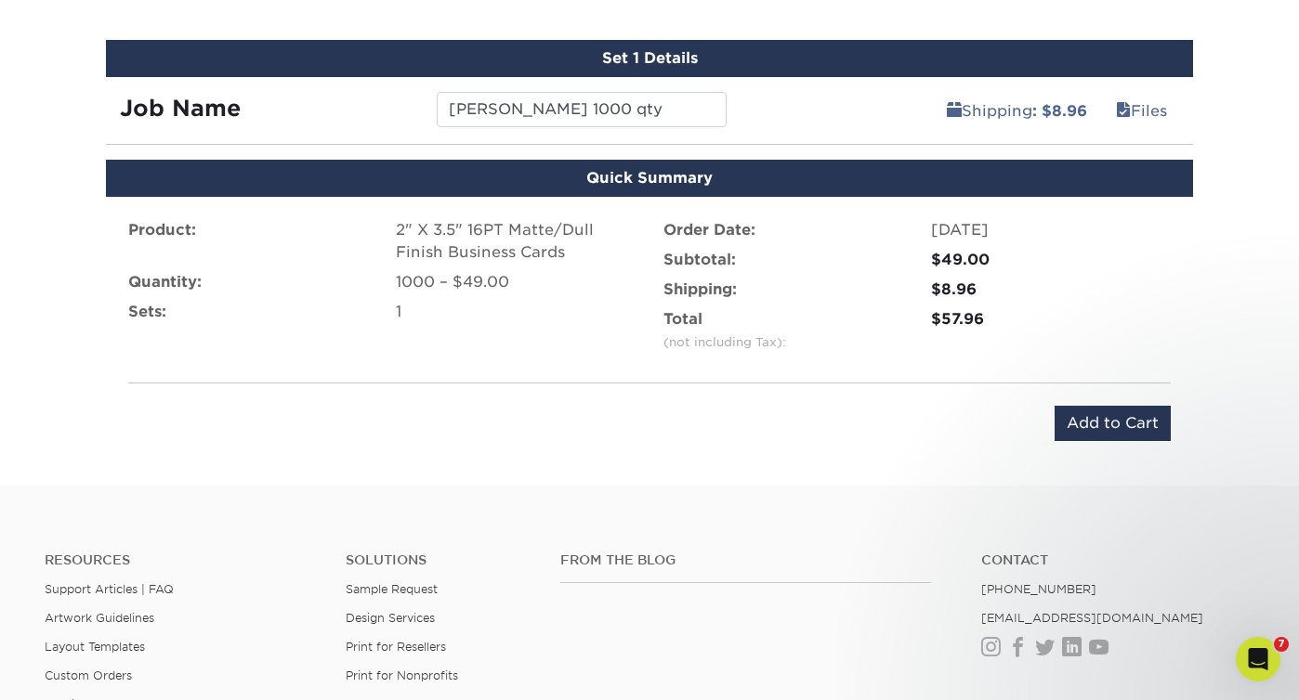
scroll to position [1060, 0]
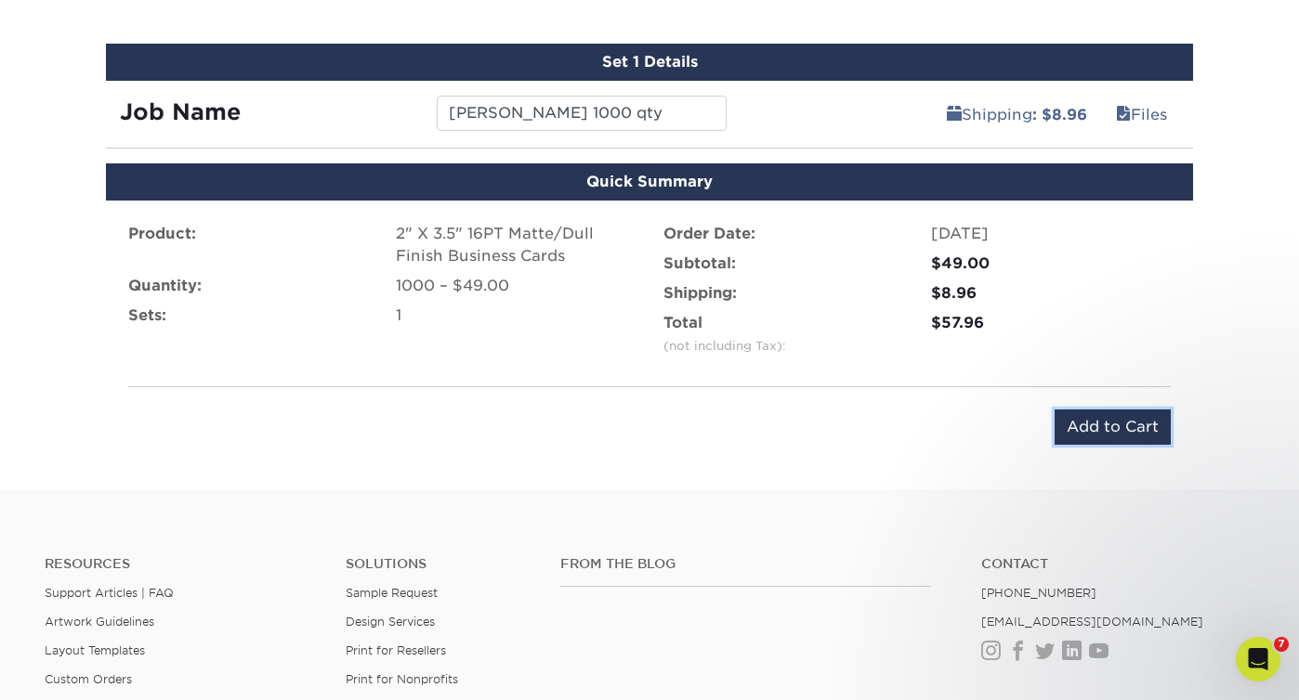
click at [1107, 419] on input "Add to Cart" at bounding box center [1112, 427] width 116 height 35
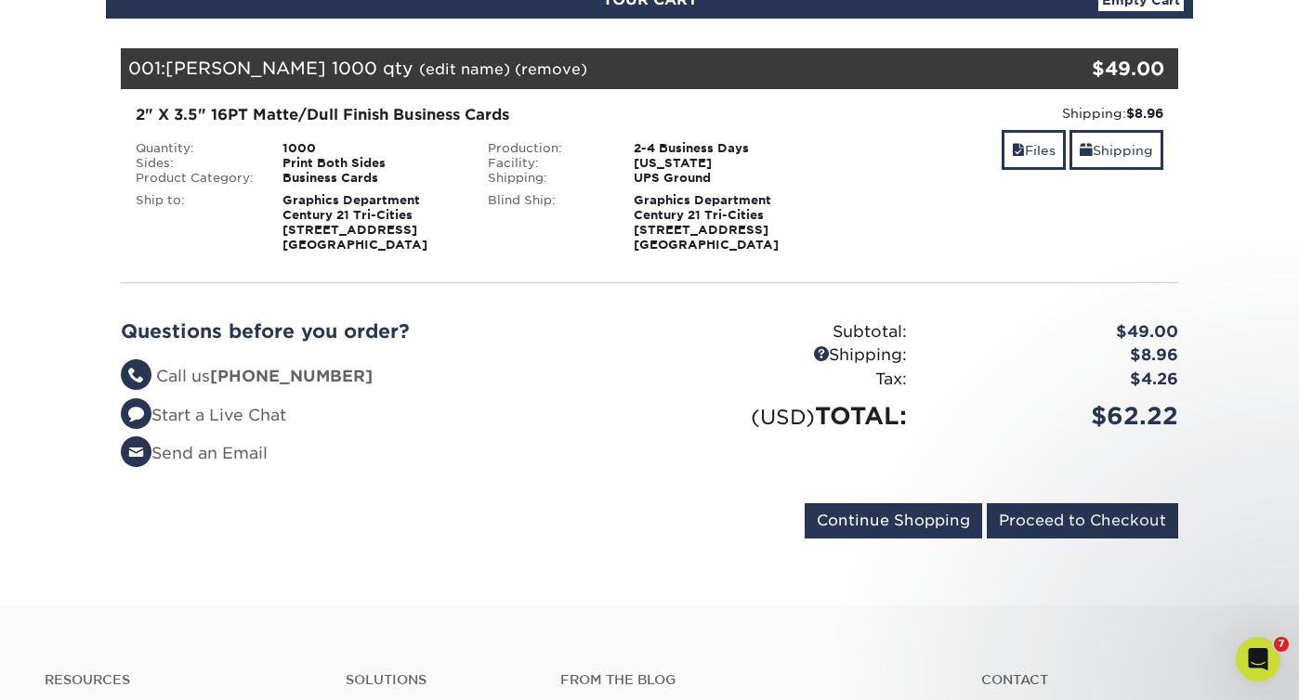
scroll to position [232, 0]
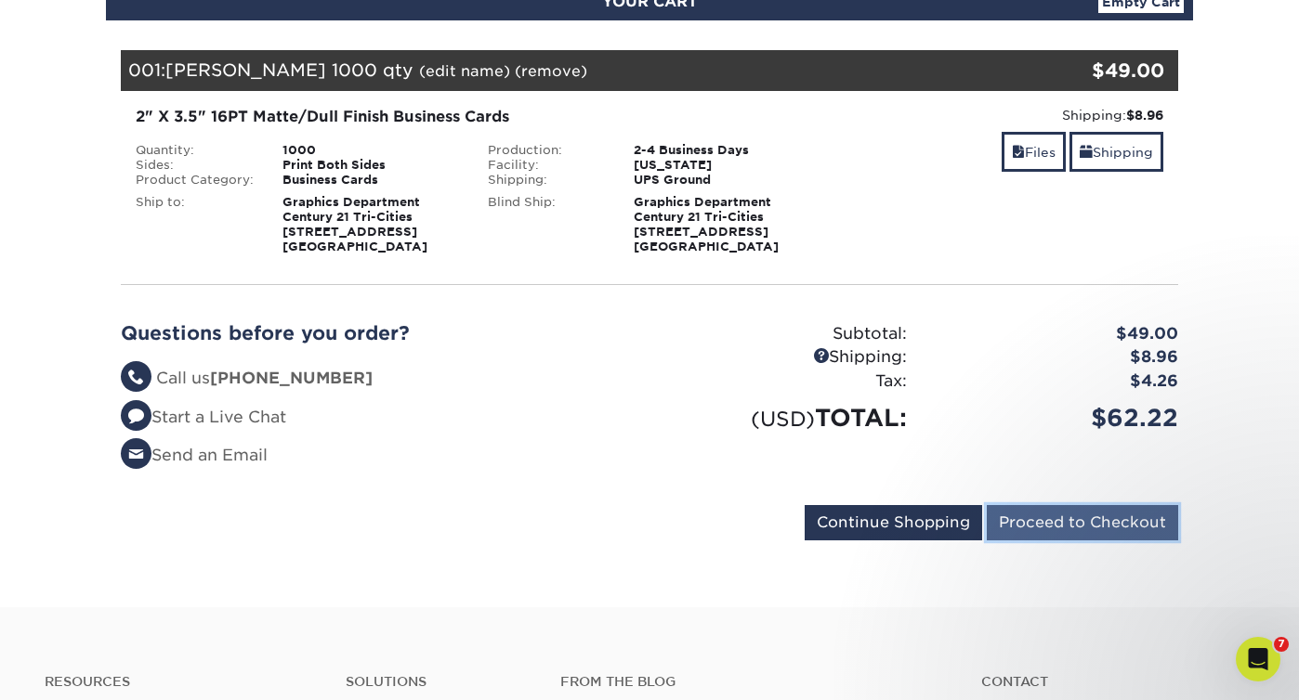
click at [1102, 523] on input "Proceed to Checkout" at bounding box center [1082, 522] width 191 height 35
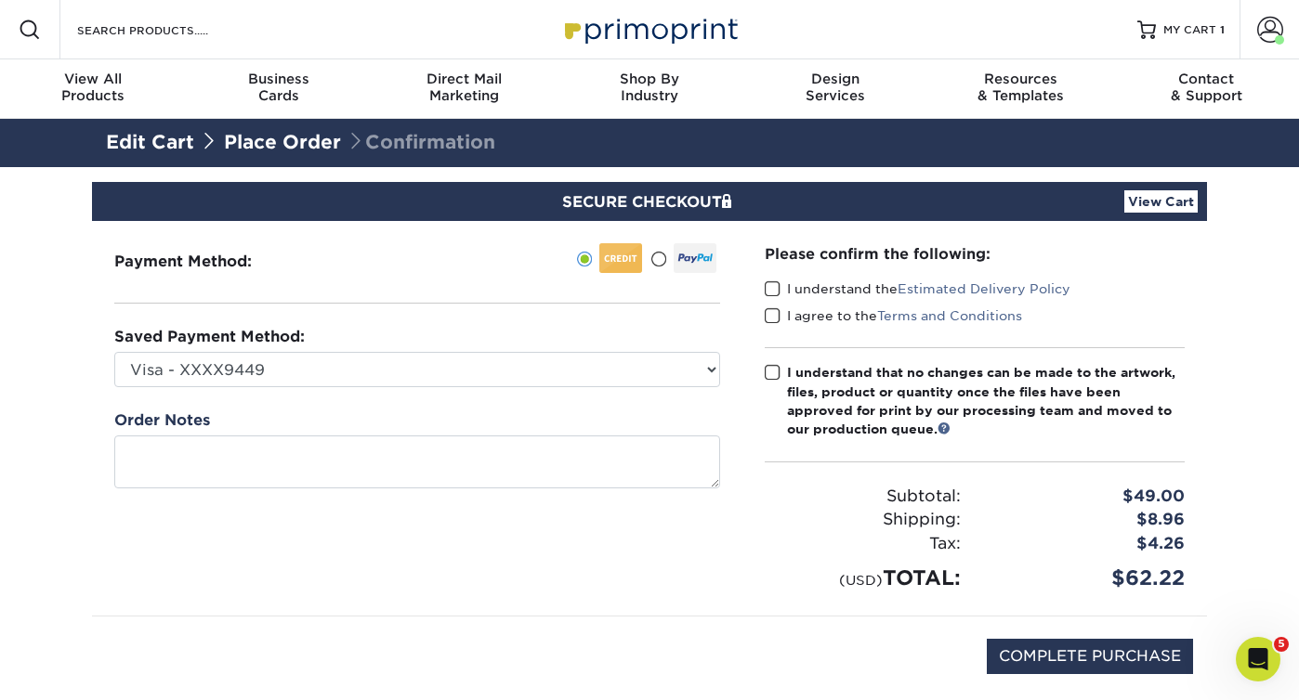
select select "70544"
click at [114, 352] on select "Visa - XXXX9449 Visa - XXXX9537 Visa - XXXX7290 Visa - XXXX7290 Visa - XXXX9813…" at bounding box center [417, 369] width 606 height 35
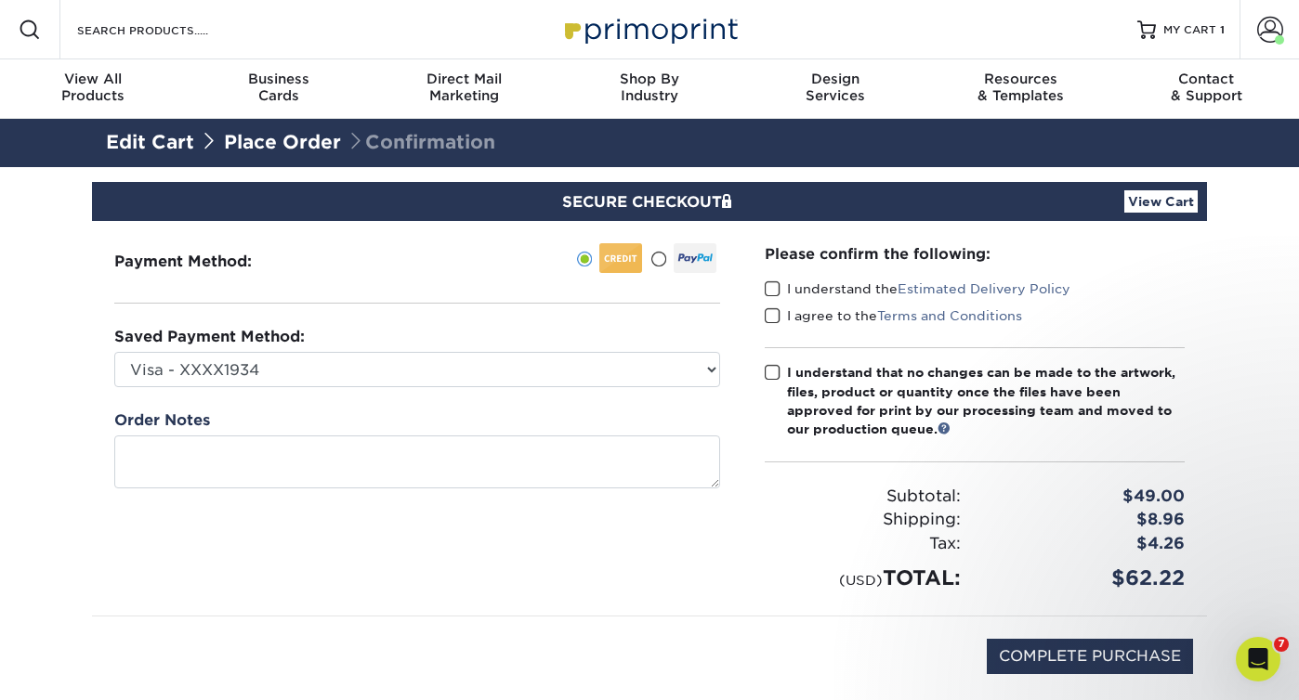
click at [773, 295] on span at bounding box center [773, 290] width 16 height 18
click at [0, 0] on input "I understand the Estimated Delivery Policy" at bounding box center [0, 0] width 0 height 0
click at [768, 313] on span at bounding box center [773, 316] width 16 height 18
click at [0, 0] on input "I agree to the Terms and Conditions" at bounding box center [0, 0] width 0 height 0
click at [768, 373] on span at bounding box center [773, 373] width 16 height 18
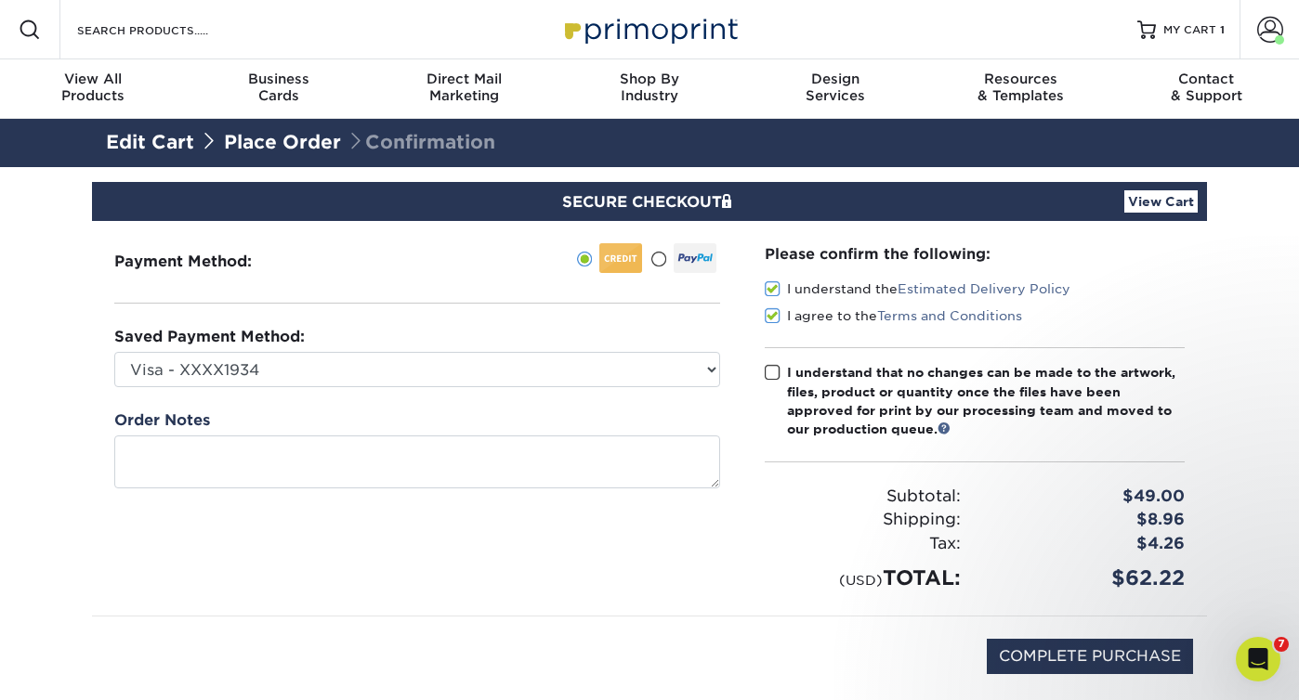
click at [0, 0] on input "I understand that no changes can be made to the artwork, files, product or quan…" at bounding box center [0, 0] width 0 height 0
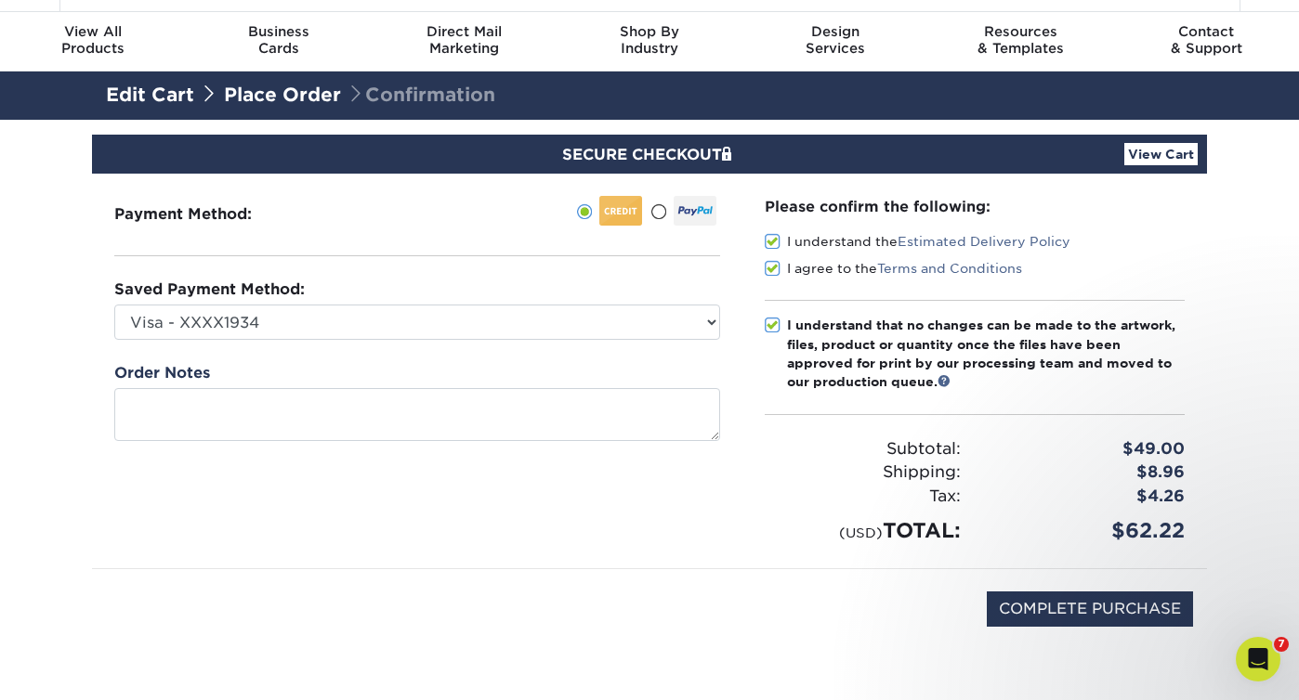
scroll to position [48, 0]
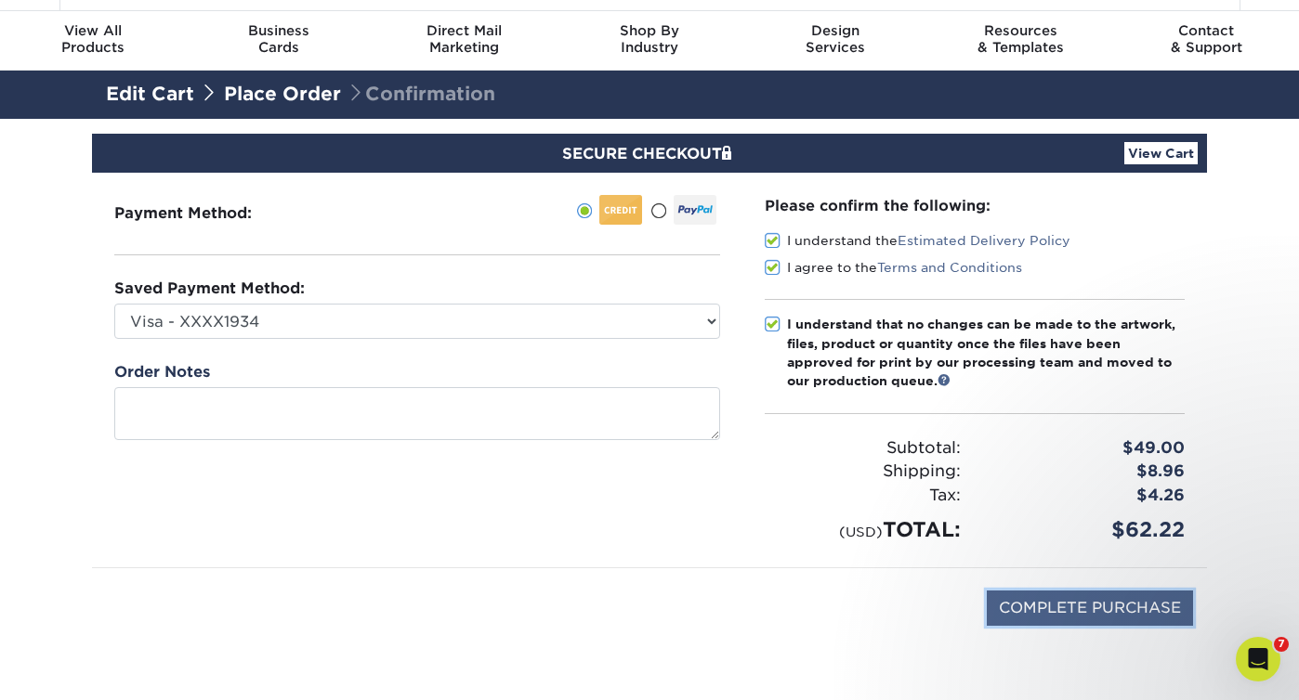
click at [1111, 602] on input "COMPLETE PURCHASE" at bounding box center [1090, 608] width 206 height 35
type input "PROCESSING, PLEASE WAIT..."
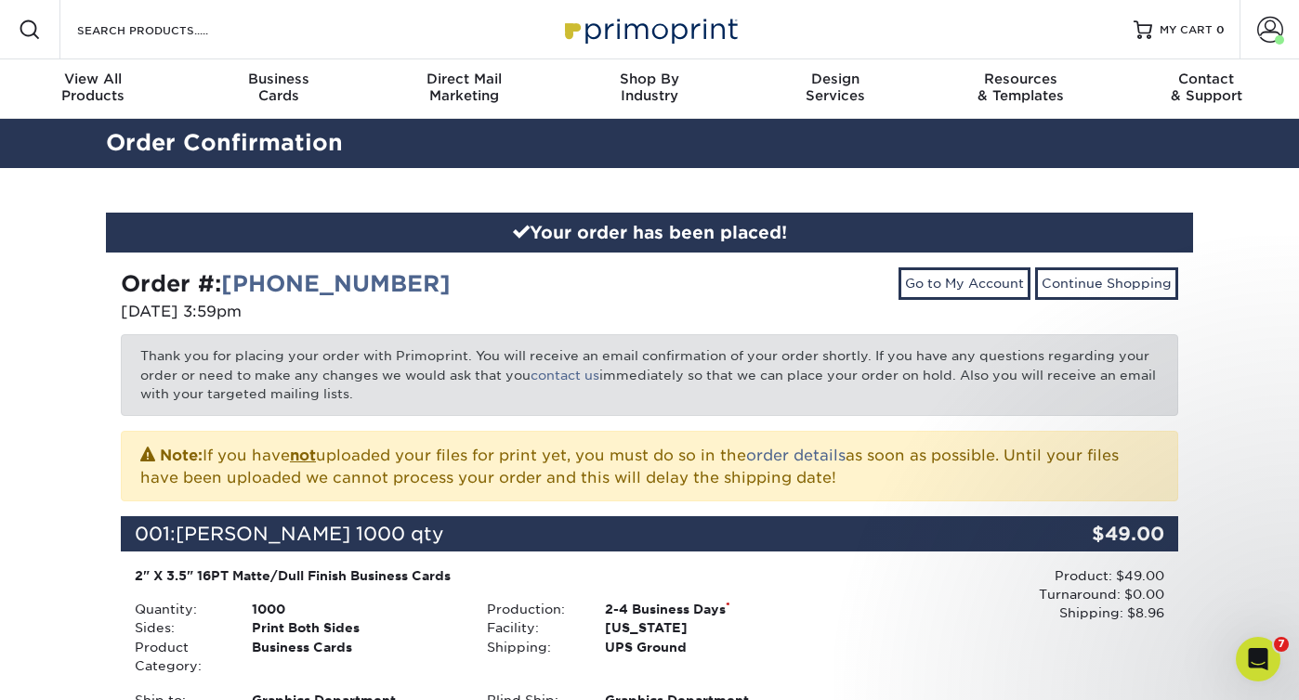
click at [760, 294] on div "Go to My Account Continue Shopping" at bounding box center [920, 297] width 543 height 59
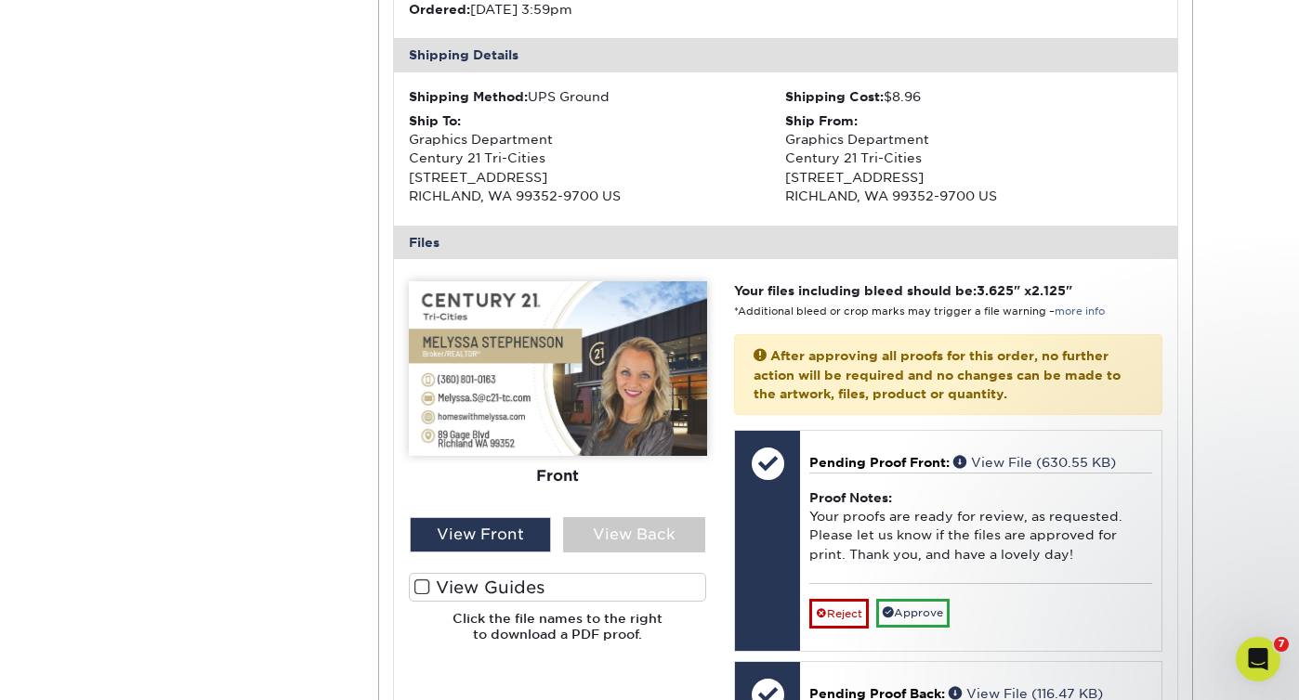
scroll to position [541, 0]
click at [652, 549] on div "View Back" at bounding box center [634, 534] width 142 height 35
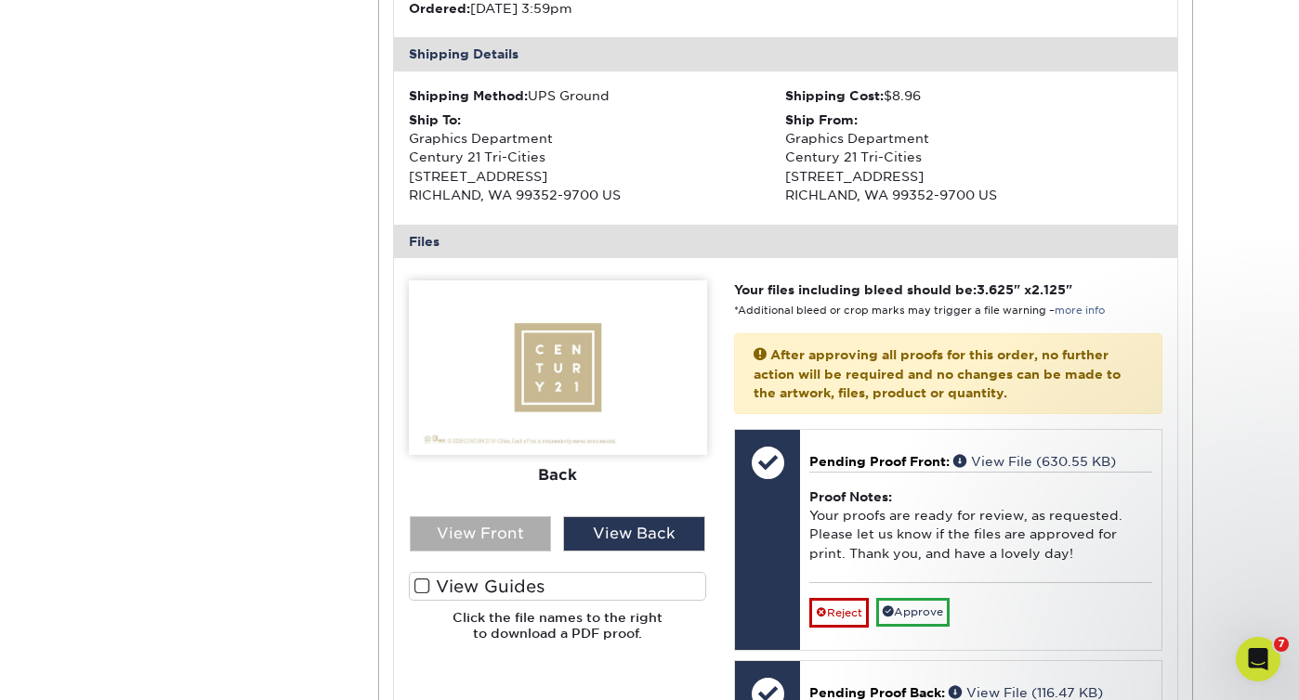
click at [504, 547] on div "View Front" at bounding box center [481, 534] width 142 height 35
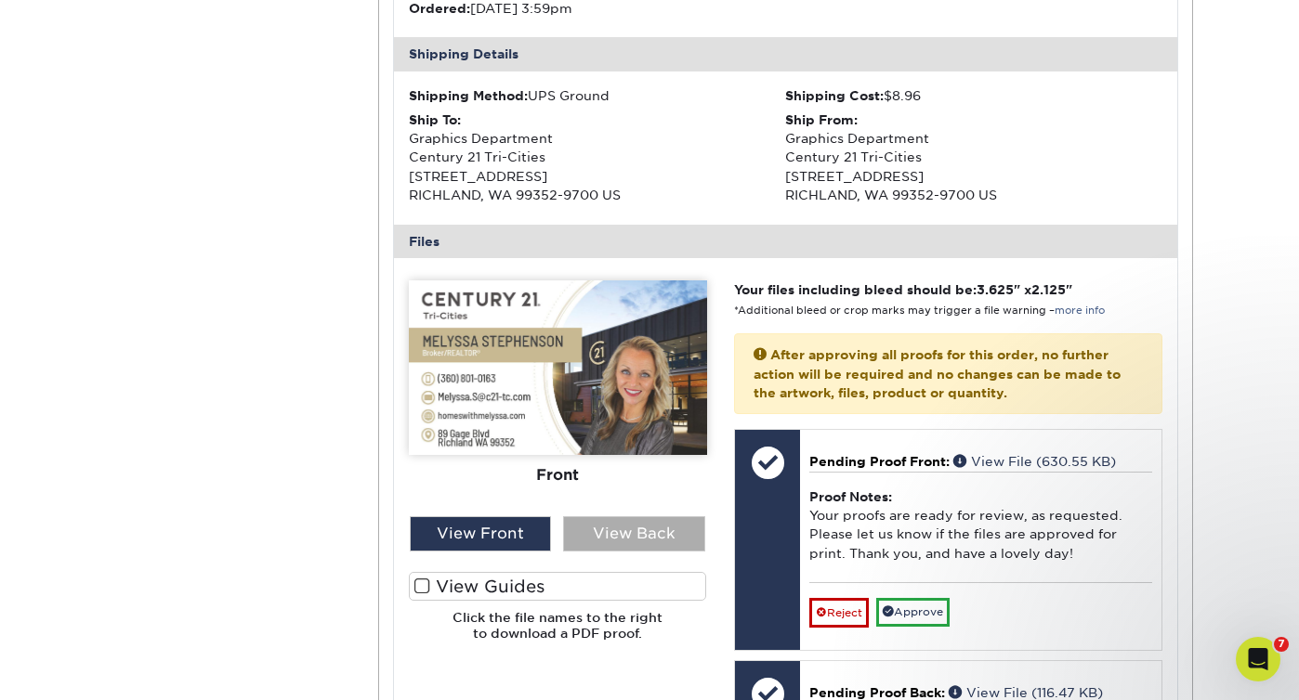
click at [634, 546] on div "View Back" at bounding box center [634, 534] width 142 height 35
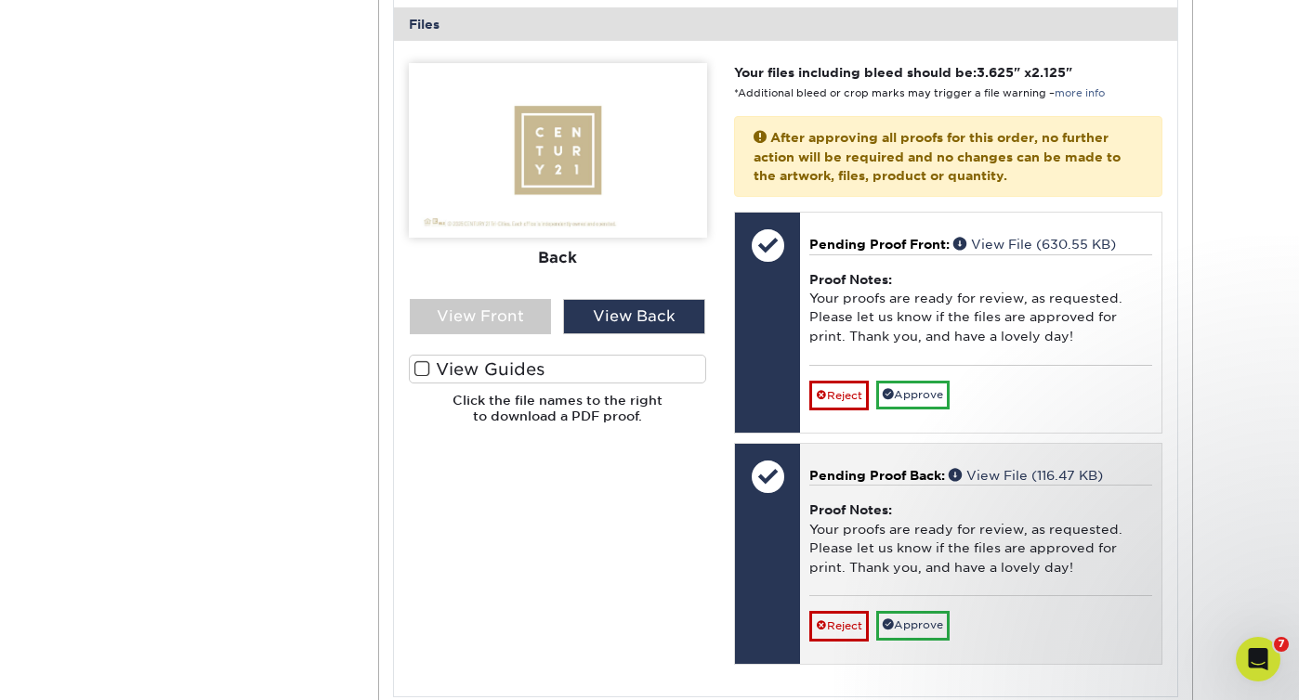
scroll to position [762, 0]
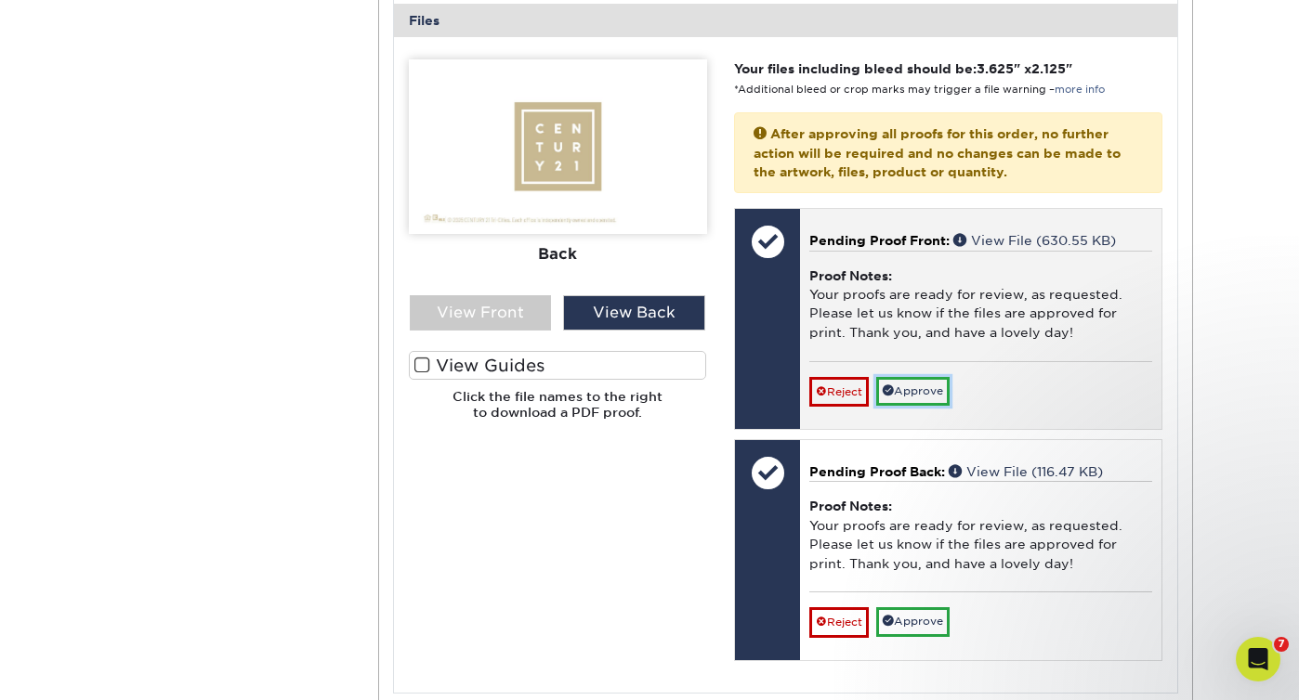
click at [936, 386] on link "Approve" at bounding box center [912, 391] width 73 height 29
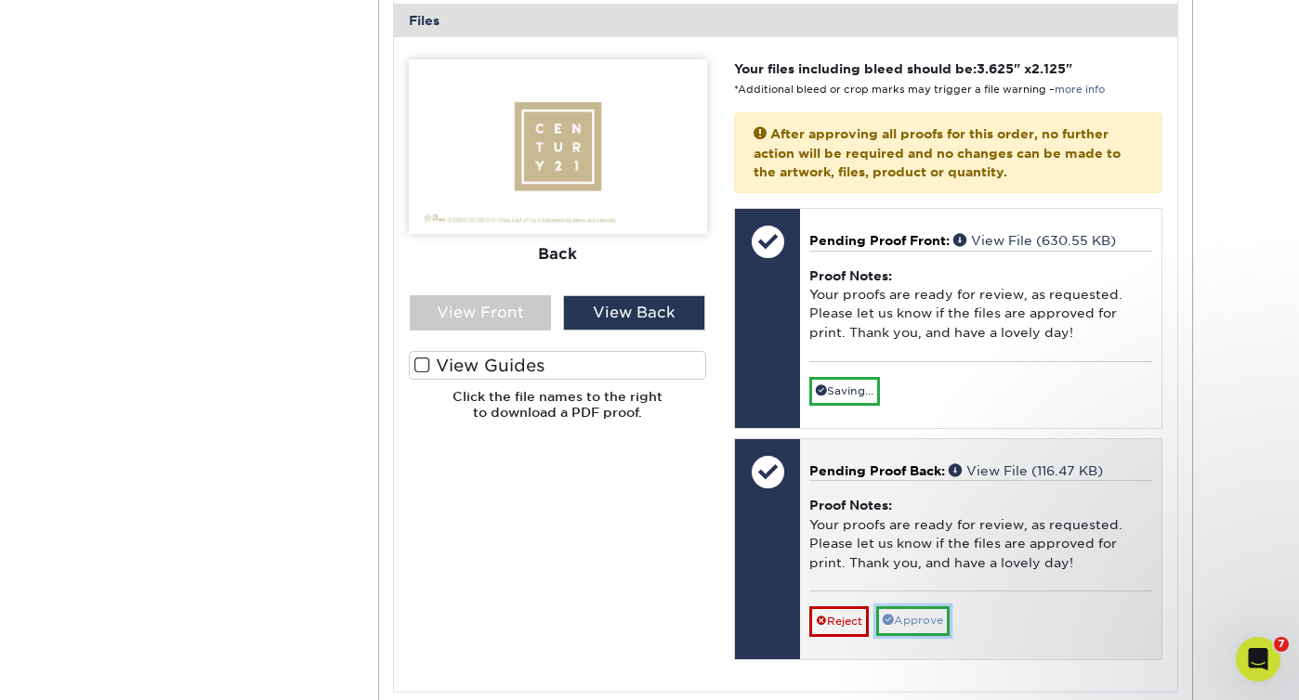
click at [937, 616] on link "Approve" at bounding box center [912, 621] width 73 height 29
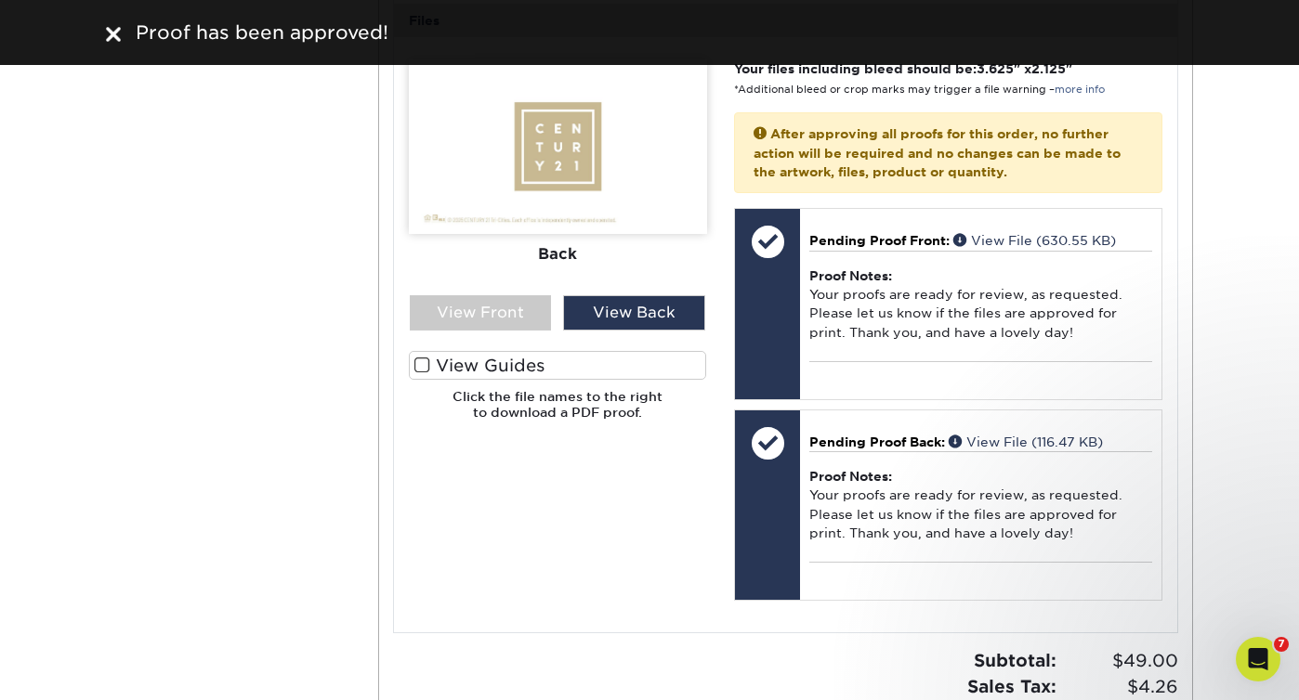
click at [112, 33] on img at bounding box center [113, 34] width 15 height 15
